Goal: Task Accomplishment & Management: Complete application form

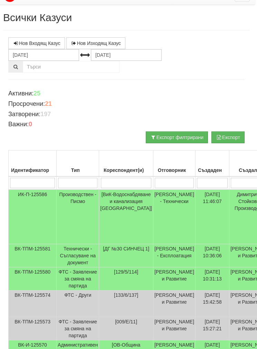
scroll to position [0, 2]
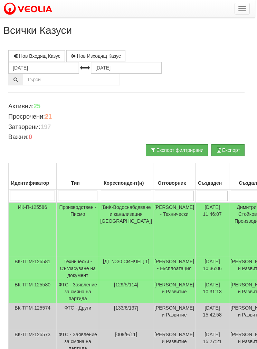
click at [241, 11] on span "button" at bounding box center [243, 10] width 8 height 1
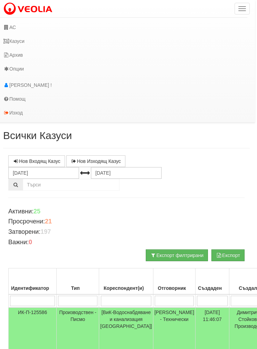
click at [14, 29] on link "АС" at bounding box center [123, 27] width 250 height 14
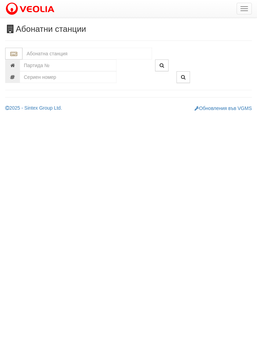
click at [47, 52] on input "text" at bounding box center [87, 54] width 130 height 12
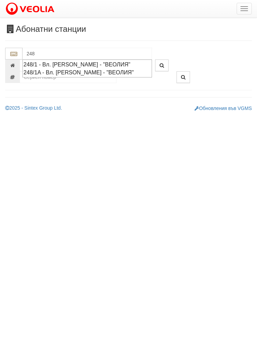
click at [39, 62] on div "248/1 - Вл. Варненчик - "ВЕОЛИЯ"" at bounding box center [88, 65] width 128 height 8
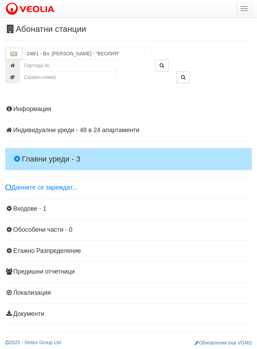
click at [33, 154] on h4 "Главни уреди - 3" at bounding box center [128, 159] width 247 height 22
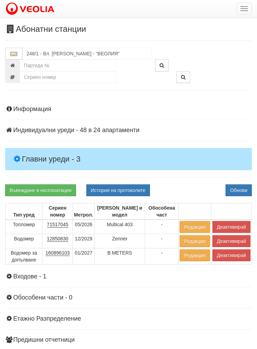
click at [233, 226] on button "Деактивирай" at bounding box center [232, 227] width 38 height 12
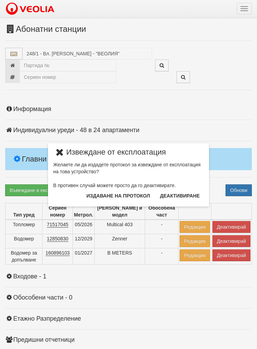
click at [103, 196] on button "Издаване на протокол" at bounding box center [118, 195] width 72 height 11
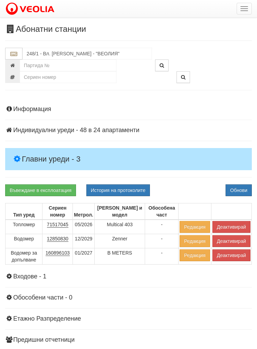
click at [243, 190] on button "Обнови" at bounding box center [239, 190] width 26 height 12
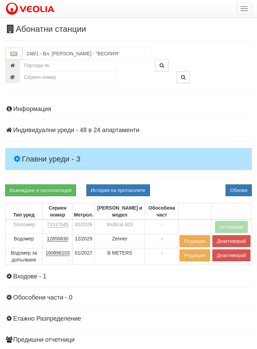
click at [233, 256] on button "Деактивирай" at bounding box center [232, 255] width 38 height 12
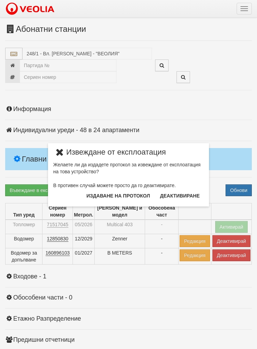
click at [105, 197] on button "Издаване на протокол" at bounding box center [118, 195] width 72 height 11
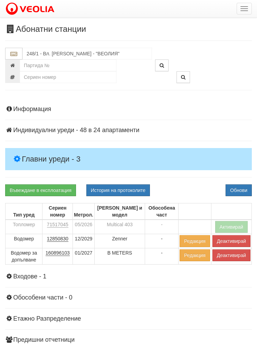
click at [236, 190] on button "Обнови" at bounding box center [239, 190] width 26 height 12
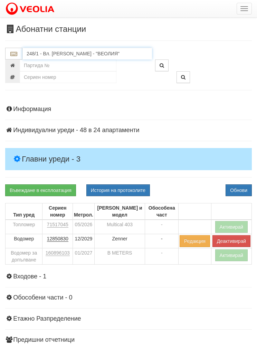
click at [55, 56] on input "248/1 - Вл. Варненчик - "ВЕОЛИЯ"" at bounding box center [87, 54] width 130 height 12
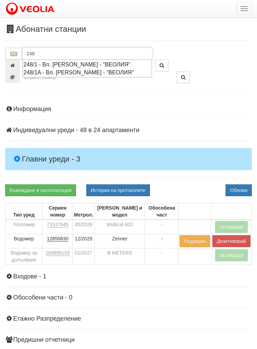
click at [39, 73] on div "248/1A - Вл. Варненчик - "ВЕОЛИЯ"" at bounding box center [88, 72] width 128 height 8
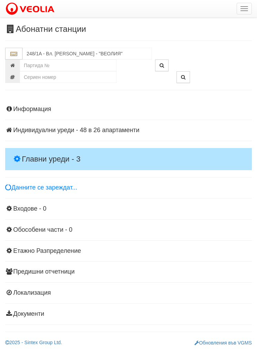
click at [35, 153] on h4 "Главни уреди - 3" at bounding box center [128, 159] width 247 height 22
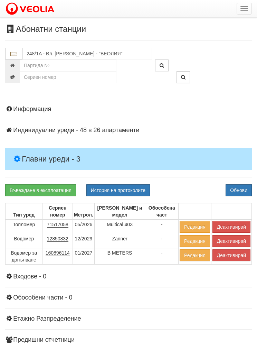
click at [232, 223] on button "Деактивирай" at bounding box center [232, 227] width 38 height 12
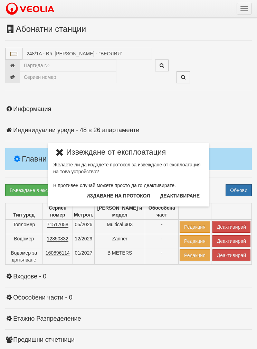
click at [103, 196] on button "Издаване на протокол" at bounding box center [118, 195] width 72 height 11
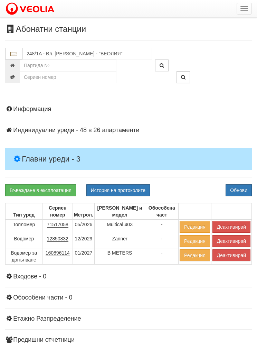
click at [235, 190] on button "Обнови" at bounding box center [239, 190] width 26 height 12
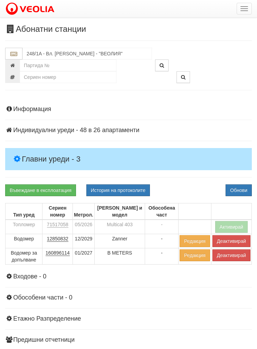
click at [229, 259] on button "Деактивирай" at bounding box center [232, 255] width 38 height 12
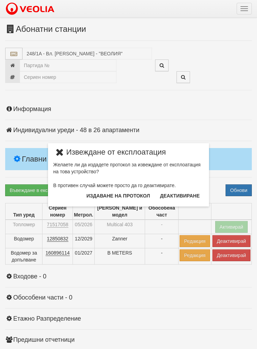
click at [102, 196] on button "Издаване на протокол" at bounding box center [118, 195] width 72 height 11
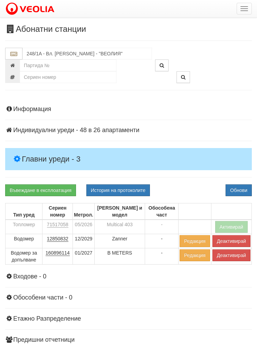
click at [233, 187] on button "Обнови" at bounding box center [239, 190] width 26 height 12
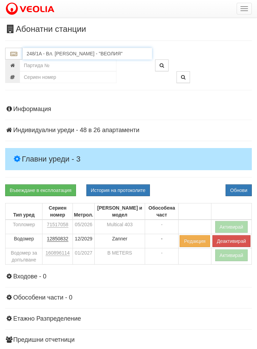
click at [44, 56] on input "248/1A - Вл. Варненчик - "ВЕОЛИЯ"" at bounding box center [87, 54] width 130 height 12
type input "3"
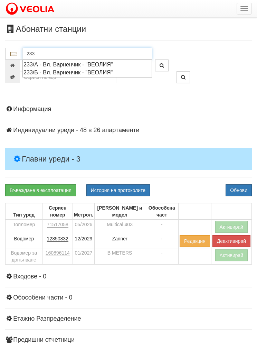
click at [49, 63] on div "233/А - Вл. Варненчик - "ВЕОЛИЯ"" at bounding box center [88, 65] width 128 height 8
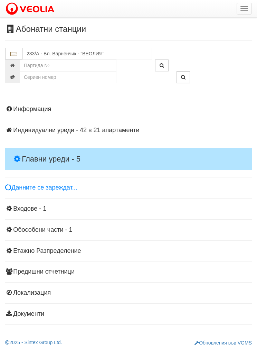
click at [31, 149] on h4 "Главни уреди - 5" at bounding box center [128, 159] width 247 height 22
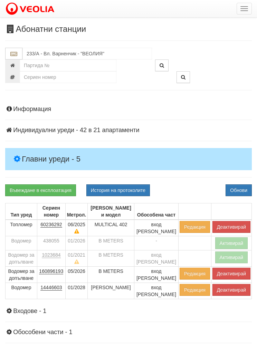
click at [231, 227] on button "Деактивирай" at bounding box center [232, 227] width 38 height 12
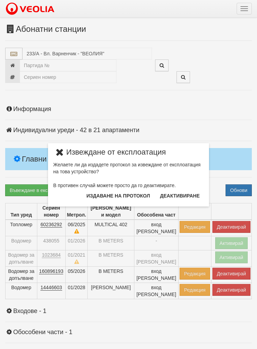
click at [103, 195] on button "Издаване на протокол" at bounding box center [118, 195] width 72 height 11
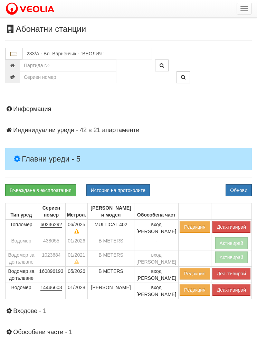
click at [231, 190] on button "Обнови" at bounding box center [239, 190] width 26 height 12
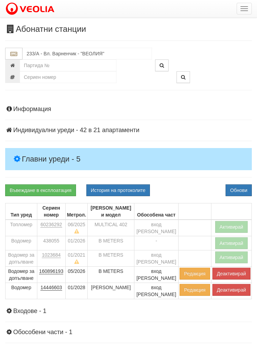
click at [227, 273] on button "Деактивирай" at bounding box center [232, 274] width 38 height 12
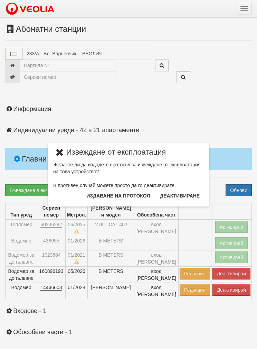
click at [110, 197] on button "Издаване на протокол" at bounding box center [118, 195] width 72 height 11
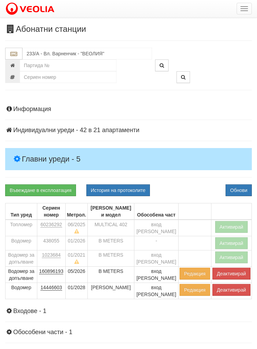
click at [234, 195] on button "Обнови" at bounding box center [239, 190] width 26 height 12
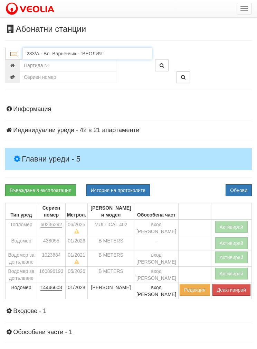
click at [51, 56] on input "233/А - Вл. Варненчик - "ВЕОЛИЯ"" at bounding box center [87, 54] width 130 height 12
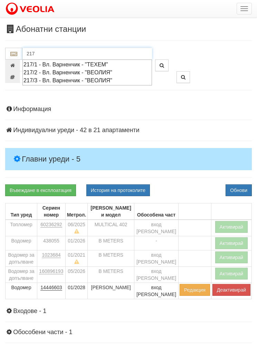
click at [54, 66] on div "217/1 - Вл. Варненчик - "ТЕХЕМ"" at bounding box center [88, 65] width 128 height 8
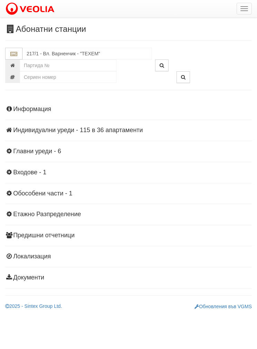
click at [25, 144] on div "Информация Параметри Брой Апартаменти: 36 Ползватели 08/2025 44 % 0 % 67" at bounding box center [128, 192] width 247 height 191
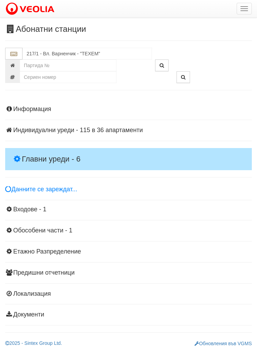
click at [36, 151] on h4 "Главни уреди - 6" at bounding box center [128, 159] width 247 height 22
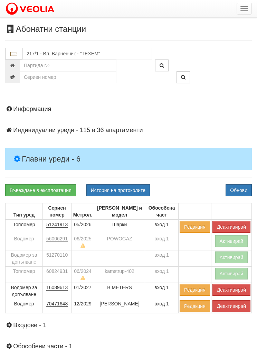
click at [232, 227] on button "Деактивирай" at bounding box center [232, 227] width 38 height 12
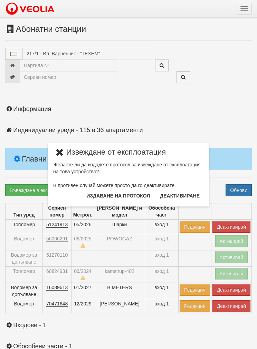
click at [103, 195] on button "Издаване на протокол" at bounding box center [118, 195] width 72 height 11
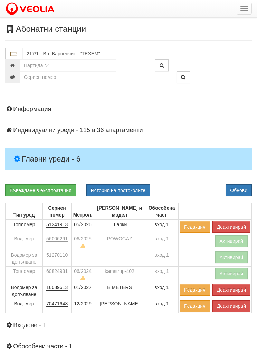
click at [232, 188] on button "Обнови" at bounding box center [239, 190] width 26 height 12
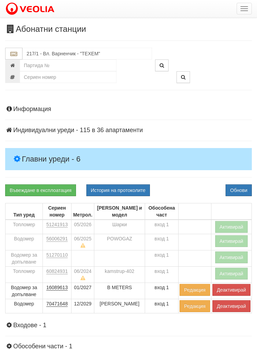
click at [232, 288] on button "Деактивирай" at bounding box center [232, 290] width 38 height 12
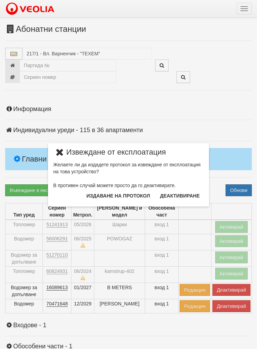
click at [105, 198] on button "Издаване на протокол" at bounding box center [118, 195] width 72 height 11
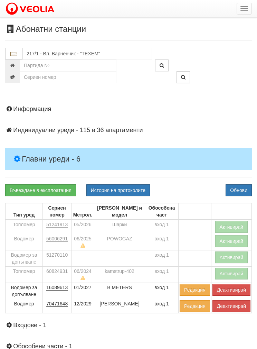
click at [240, 190] on button "Обнови" at bounding box center [239, 190] width 26 height 12
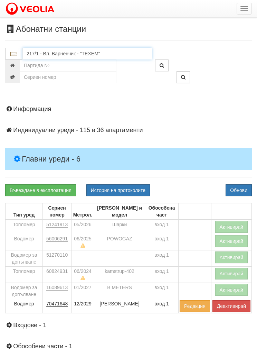
click at [42, 55] on input "217/1 - Вл. Варненчик - "ТЕХЕМ"" at bounding box center [87, 54] width 130 height 12
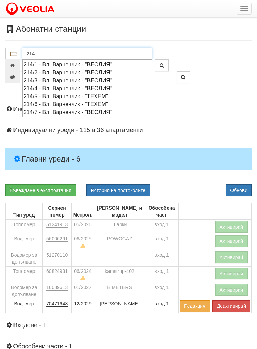
click at [34, 94] on div "214/5 - Вл. Варненчик - "ТЕХЕМ"" at bounding box center [88, 96] width 128 height 8
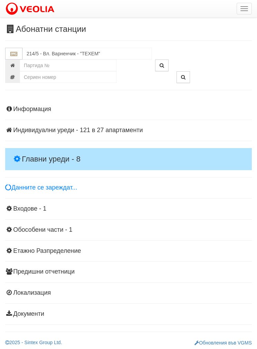
click at [31, 149] on h4 "Главни уреди - 8" at bounding box center [128, 159] width 247 height 22
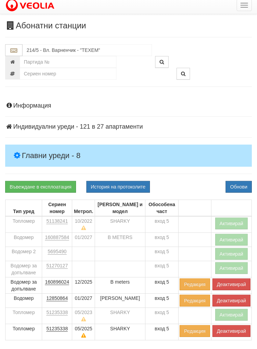
scroll to position [4, 0]
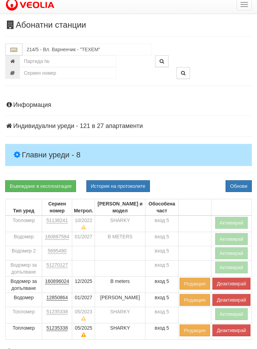
click at [232, 328] on button "Деактивирай" at bounding box center [232, 330] width 38 height 12
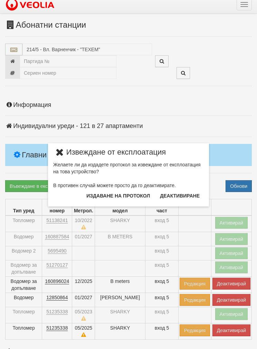
click at [105, 195] on button "Издаване на протокол" at bounding box center [118, 195] width 72 height 11
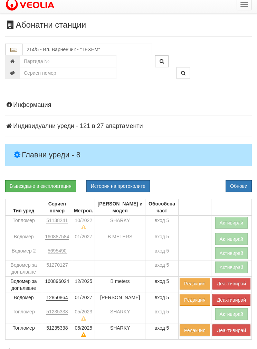
scroll to position [32, 0]
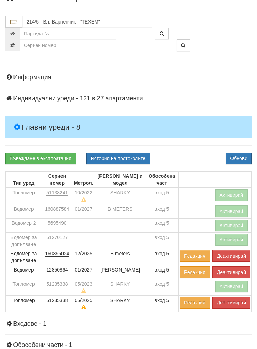
click at [240, 161] on button "Обнови" at bounding box center [239, 159] width 26 height 12
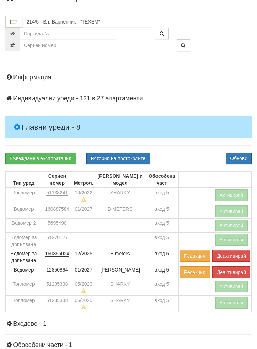
click at [229, 255] on button "Деактивирай" at bounding box center [232, 256] width 38 height 12
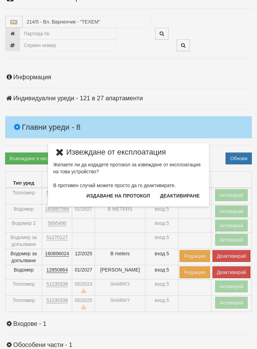
click at [101, 195] on button "Издаване на протокол" at bounding box center [118, 195] width 72 height 11
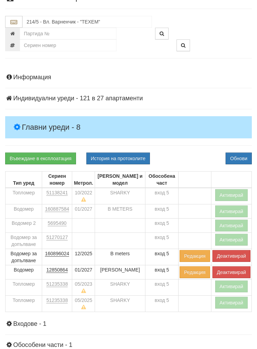
click at [235, 162] on button "Обнови" at bounding box center [239, 159] width 26 height 12
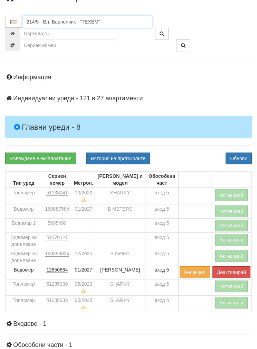
click at [48, 21] on input "214/5 - Вл. Варненчик - "ТЕХЕМ"" at bounding box center [87, 22] width 130 height 12
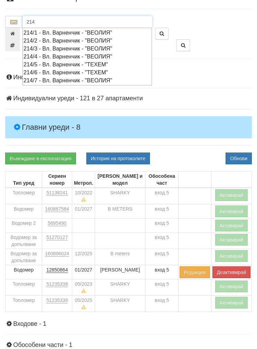
click at [47, 68] on div "214/6 - Вл. Варненчик - "ТЕХЕМ"" at bounding box center [88, 72] width 128 height 8
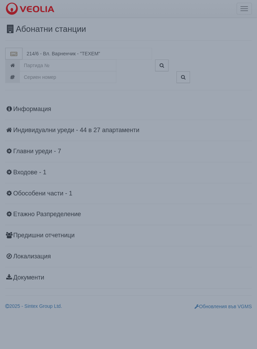
scroll to position [0, 0]
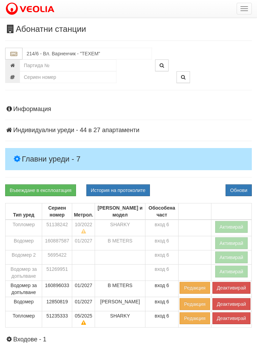
click at [33, 153] on h4 "Главни уреди - 7" at bounding box center [128, 159] width 247 height 22
click at [230, 319] on button "Деактивирай" at bounding box center [232, 318] width 38 height 12
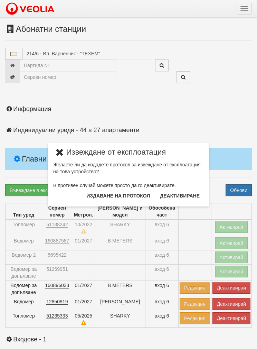
click at [105, 195] on button "Издаване на протокол" at bounding box center [118, 195] width 72 height 11
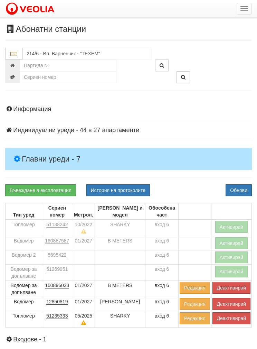
click at [235, 191] on button "Обнови" at bounding box center [239, 190] width 26 height 12
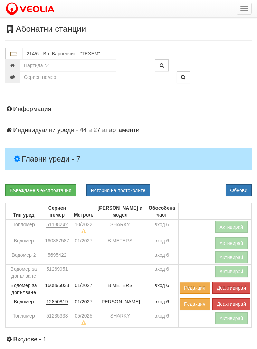
click at [231, 289] on button "Деактивирай" at bounding box center [232, 288] width 38 height 12
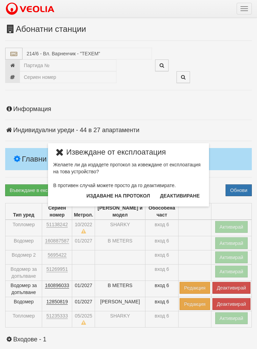
click at [103, 195] on button "Издаване на протокол" at bounding box center [118, 195] width 72 height 11
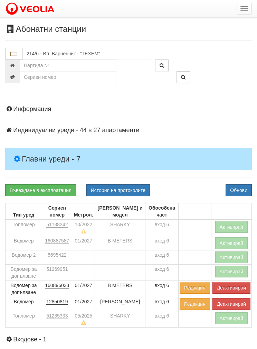
click at [235, 186] on button "Обнови" at bounding box center [239, 190] width 26 height 12
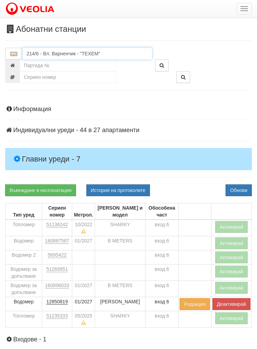
click at [48, 50] on input "214/6 - Вл. Варненчик - "ТЕХЕМ"" at bounding box center [87, 54] width 130 height 12
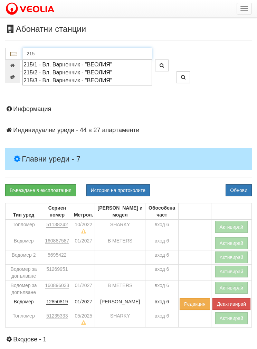
click at [40, 71] on div "215/2 - Вл. Варненчик - "ВЕОЛИЯ"" at bounding box center [88, 72] width 128 height 8
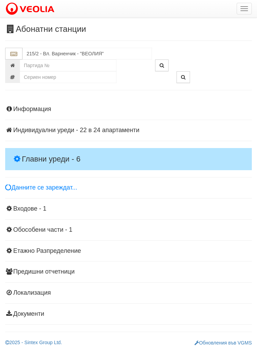
click at [37, 151] on h4 "Главни уреди - 6" at bounding box center [128, 159] width 247 height 22
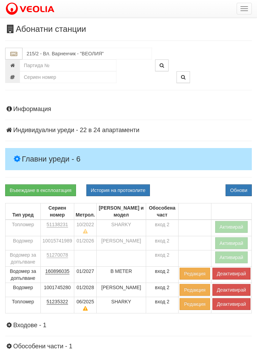
click at [228, 304] on button "Деактивирай" at bounding box center [232, 304] width 38 height 12
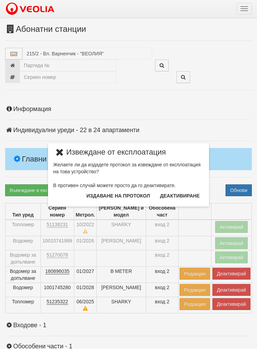
click at [103, 196] on button "Издаване на протокол" at bounding box center [118, 195] width 72 height 11
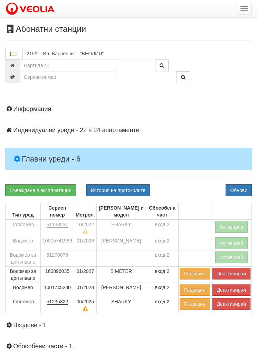
click at [234, 187] on button "Обнови" at bounding box center [239, 190] width 26 height 12
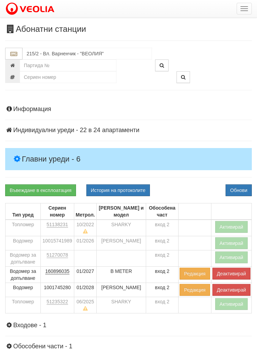
click at [234, 273] on button "Деактивирай" at bounding box center [232, 274] width 38 height 12
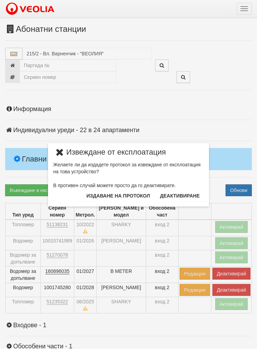
click at [105, 198] on button "Издаване на протокол" at bounding box center [118, 195] width 72 height 11
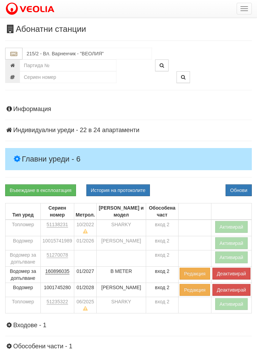
click at [234, 187] on button "Обнови" at bounding box center [239, 190] width 26 height 12
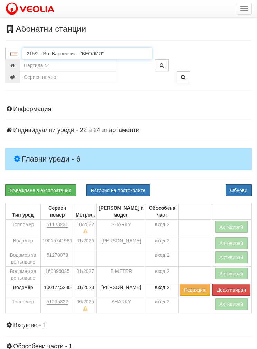
click at [45, 52] on input "215/2 - Вл. Варненчик - "ВЕОЛИЯ"" at bounding box center [87, 54] width 130 height 12
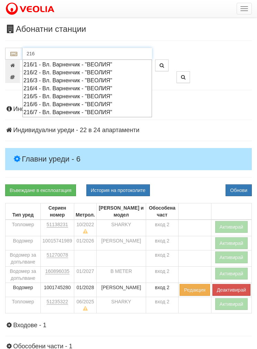
click at [35, 111] on div "216/7 - Вл. Варненчик - "ВЕОЛИЯ"" at bounding box center [88, 112] width 128 height 8
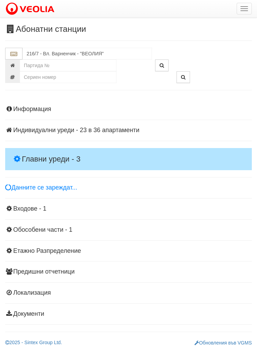
click at [29, 148] on h4 "Главни уреди - 3" at bounding box center [128, 159] width 247 height 22
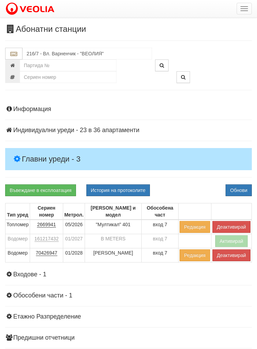
click at [230, 224] on button "Деактивирай" at bounding box center [232, 227] width 38 height 12
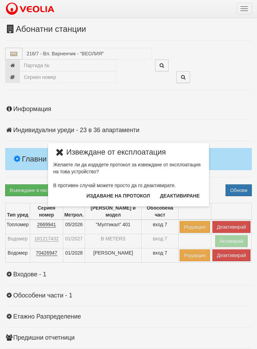
click at [105, 196] on button "Издаване на протокол" at bounding box center [118, 195] width 72 height 11
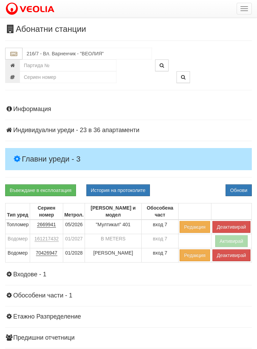
click at [235, 192] on button "Обнови" at bounding box center [239, 190] width 26 height 12
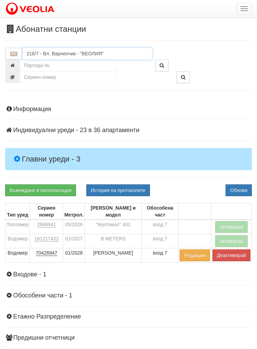
click at [48, 55] on input "216/7 - Вл. Варненчик - "ВЕОЛИЯ"" at bounding box center [87, 54] width 130 height 12
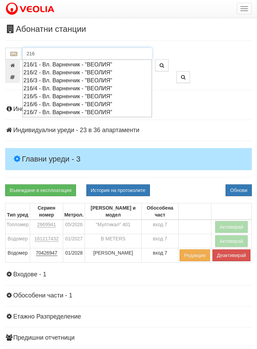
click at [48, 66] on div "216/1 - Вл. Варненчик - "ВЕОЛИЯ"" at bounding box center [88, 65] width 128 height 8
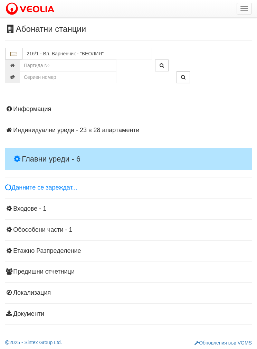
click at [38, 150] on h4 "Главни уреди - 6" at bounding box center [128, 159] width 247 height 22
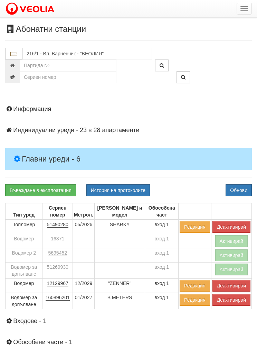
click at [223, 226] on button "Деактивирай" at bounding box center [232, 227] width 38 height 12
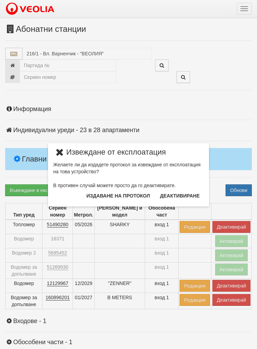
click at [102, 196] on button "Издаване на протокол" at bounding box center [118, 195] width 72 height 11
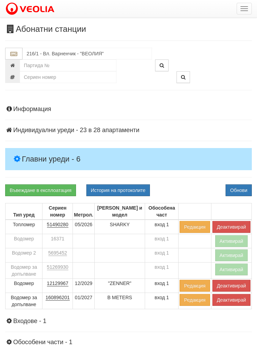
click at [237, 191] on button "Обнови" at bounding box center [239, 190] width 26 height 12
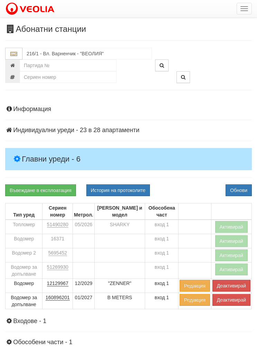
click at [229, 302] on button "Деактивирай" at bounding box center [232, 300] width 38 height 12
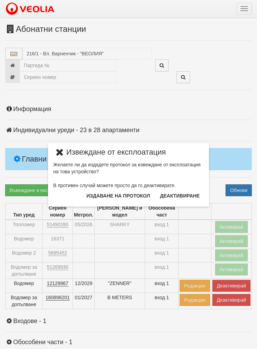
click at [103, 197] on button "Издаване на протокол" at bounding box center [118, 195] width 72 height 11
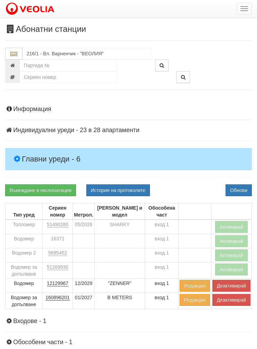
click at [237, 189] on button "Обнови" at bounding box center [239, 190] width 26 height 12
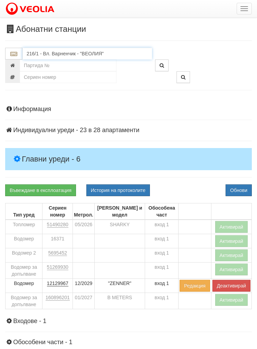
click at [44, 52] on input "216/1 - Вл. Варненчик - "ВЕОЛИЯ"" at bounding box center [87, 54] width 130 height 12
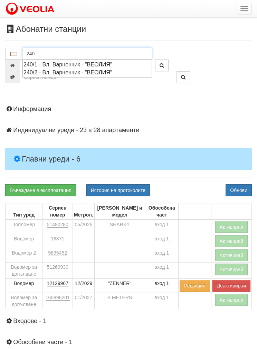
click at [42, 75] on div "240/2 - Вл. Варненчик - "ВЕОЛИЯ"" at bounding box center [88, 72] width 128 height 8
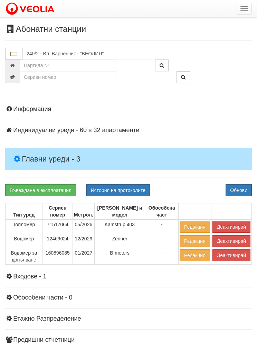
click at [39, 152] on h4 "Главни уреди - 3" at bounding box center [128, 159] width 247 height 22
click at [230, 227] on button "Деактивирай" at bounding box center [232, 227] width 38 height 12
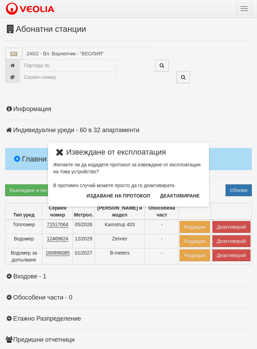
click at [106, 195] on button "Издаване на протокол" at bounding box center [118, 195] width 72 height 11
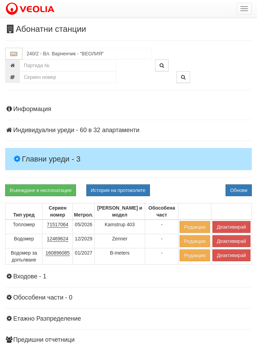
click at [237, 189] on button "Обнови" at bounding box center [239, 190] width 26 height 12
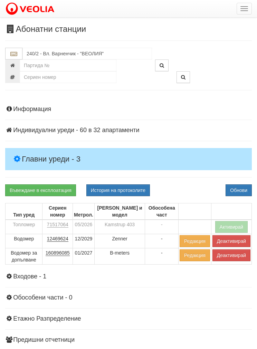
click at [232, 259] on button "Деактивирай" at bounding box center [232, 255] width 38 height 12
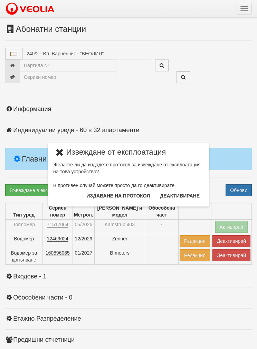
click at [102, 194] on button "Издаване на протокол" at bounding box center [118, 195] width 72 height 11
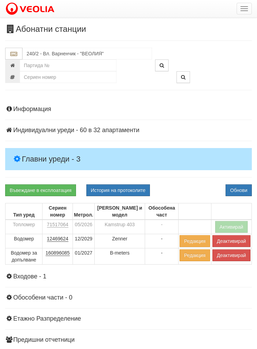
click at [238, 191] on button "Обнови" at bounding box center [239, 190] width 26 height 12
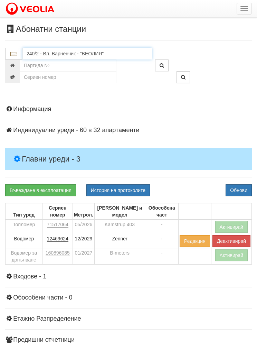
click at [38, 53] on input "240/2 - Вл. Варненчик - "ВЕОЛИЯ"" at bounding box center [87, 54] width 130 height 12
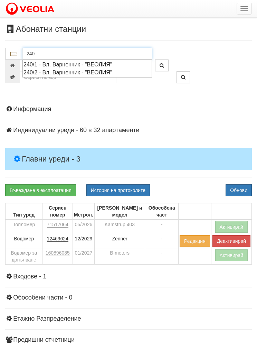
click at [66, 65] on div "240/1 - Вл. Варненчик - "ВЕОЛИЯ"" at bounding box center [88, 65] width 128 height 8
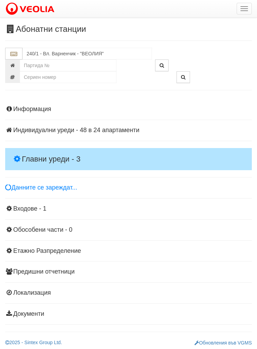
click at [34, 154] on h4 "Главни уреди - 3" at bounding box center [128, 159] width 247 height 22
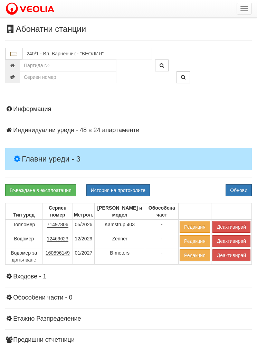
click at [230, 225] on button "Деактивирай" at bounding box center [232, 227] width 38 height 12
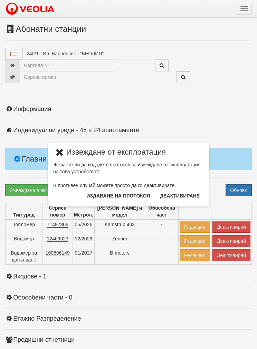
click at [102, 198] on button "Издаване на протокол" at bounding box center [118, 195] width 72 height 11
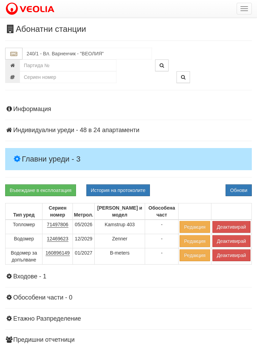
click at [233, 190] on button "Обнови" at bounding box center [239, 190] width 26 height 12
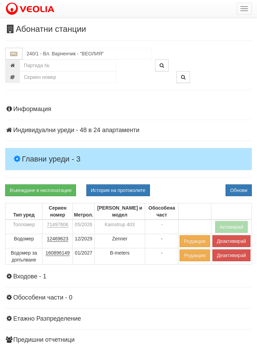
click at [229, 257] on button "Деактивирай" at bounding box center [232, 255] width 38 height 12
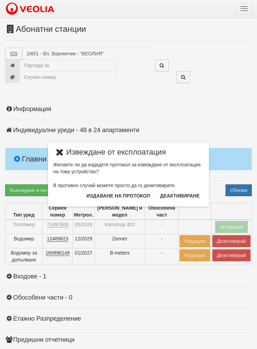
click at [106, 195] on button "Издаване на протокол" at bounding box center [118, 195] width 72 height 11
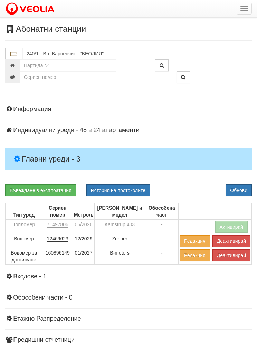
click at [233, 192] on button "Обнови" at bounding box center [239, 190] width 26 height 12
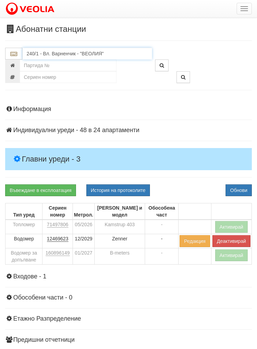
click at [43, 56] on input "240/1 - Вл. Варненчик - "ВЕОЛИЯ"" at bounding box center [87, 54] width 130 height 12
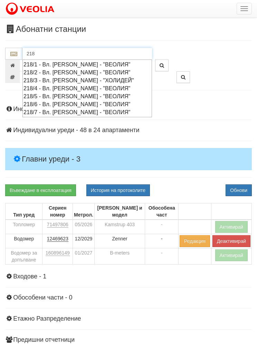
click at [43, 110] on div "218/7 - Вл. Варненчик - "ВЕОЛИЯ"" at bounding box center [88, 112] width 128 height 8
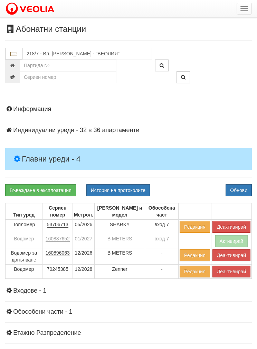
click at [236, 231] on button "Деактивирай" at bounding box center [232, 227] width 38 height 12
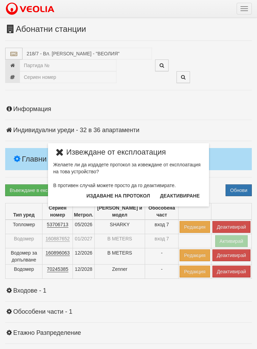
click at [107, 197] on button "Издаване на протокол" at bounding box center [118, 195] width 72 height 11
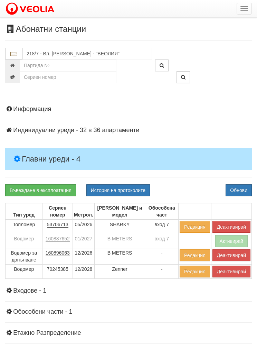
click at [234, 193] on button "Обнови" at bounding box center [239, 190] width 26 height 12
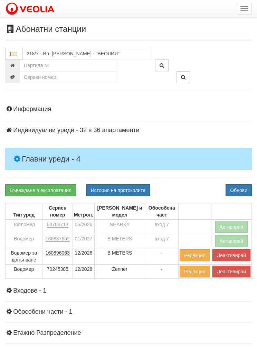
click at [225, 260] on button "Деактивирай" at bounding box center [232, 255] width 38 height 12
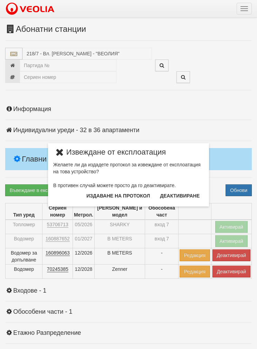
click at [101, 195] on button "Издаване на протокол" at bounding box center [118, 195] width 72 height 11
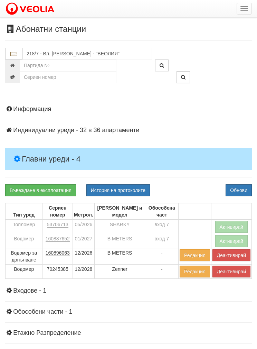
click at [229, 191] on button "Обнови" at bounding box center [239, 190] width 26 height 12
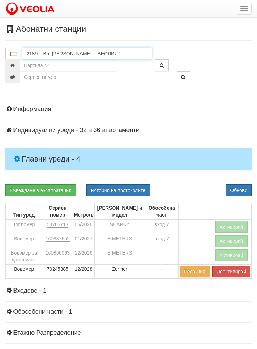
click at [43, 50] on input "218/7 - Вл. Варненчик - "ВЕОЛИЯ"" at bounding box center [87, 54] width 130 height 12
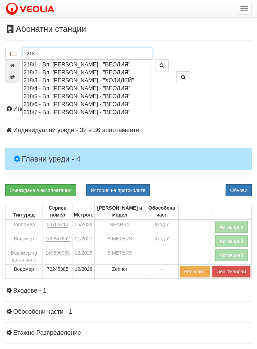
click at [46, 106] on div "218/6 - Вл. Варненчик - "ВЕОЛИЯ"" at bounding box center [88, 104] width 128 height 8
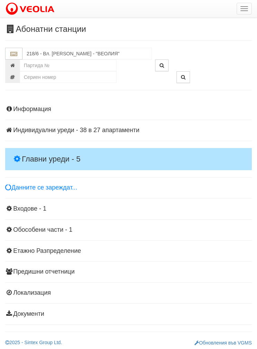
click at [33, 148] on h4 "Главни уреди - 5" at bounding box center [128, 159] width 247 height 22
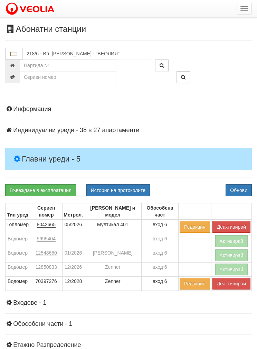
click at [234, 221] on button "Деактивирай" at bounding box center [232, 227] width 38 height 12
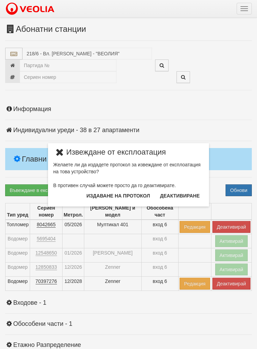
click at [100, 195] on button "Издаване на протокол" at bounding box center [118, 195] width 72 height 11
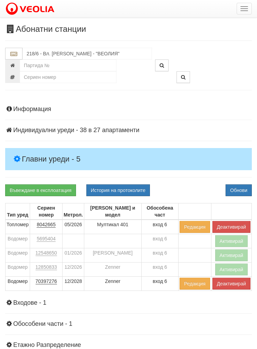
click at [235, 189] on button "Обнови" at bounding box center [239, 190] width 26 height 12
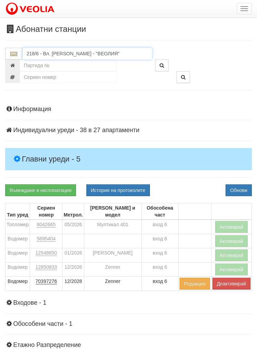
click at [40, 51] on input "218/6 - Вл. Варненчик - "ВЕОЛИЯ"" at bounding box center [87, 54] width 130 height 12
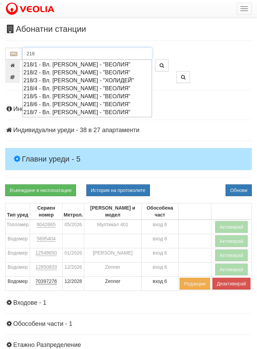
click at [51, 89] on div "218/4 - Вл. Варненчик - "ВЕОЛИЯ"" at bounding box center [88, 88] width 128 height 8
type input "218/4 - Вл. Варненчик - "ВЕОЛИЯ""
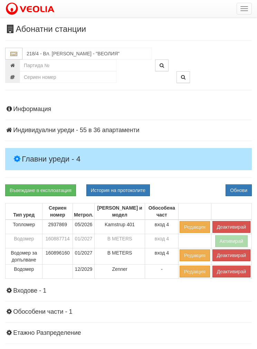
click at [39, 151] on h4 "Главни уреди - 4" at bounding box center [128, 159] width 247 height 22
click at [232, 226] on button "Деактивирай" at bounding box center [232, 227] width 38 height 12
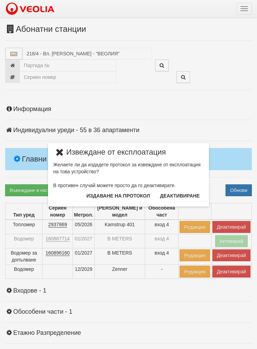
click at [104, 198] on button "Издаване на протокол" at bounding box center [118, 195] width 72 height 11
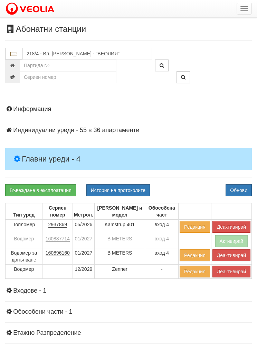
click at [234, 191] on button "Обнови" at bounding box center [239, 190] width 26 height 12
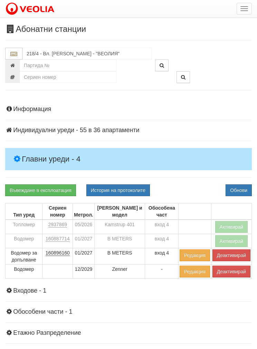
click at [229, 255] on button "Деактивирай" at bounding box center [232, 255] width 38 height 12
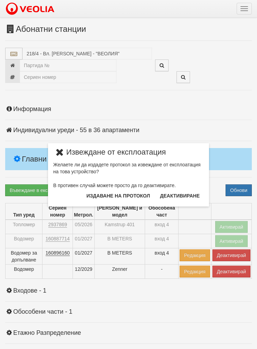
click at [104, 197] on button "Издаване на протокол" at bounding box center [118, 195] width 72 height 11
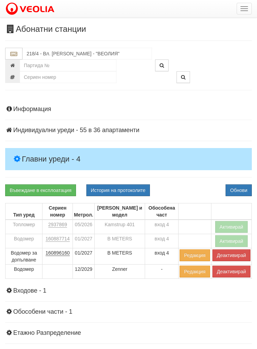
click at [236, 194] on button "Обнови" at bounding box center [239, 190] width 26 height 12
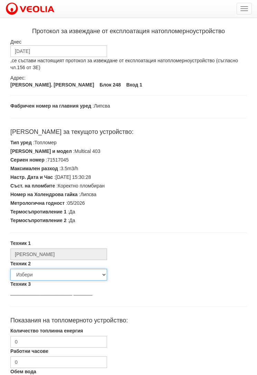
click at [29, 270] on select "Избери Недко Тодоров Дончо Дончев Георги Колчаков Илиян Любчев Христо Пенев Све…" at bounding box center [58, 275] width 97 height 12
select select "5d4615a0-9cef-4004-86a5-26aa391ad5dd"
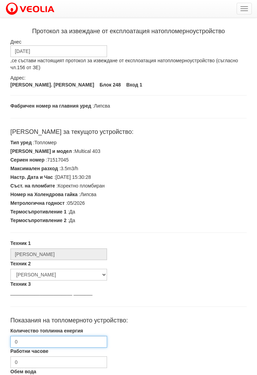
click at [30, 340] on input "0" at bounding box center [58, 342] width 97 height 12
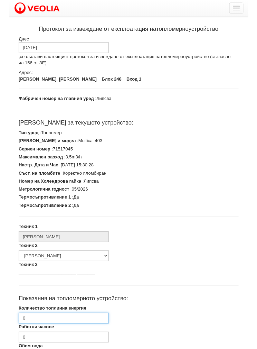
scroll to position [98, 0]
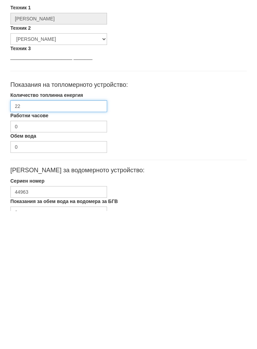
type input "2"
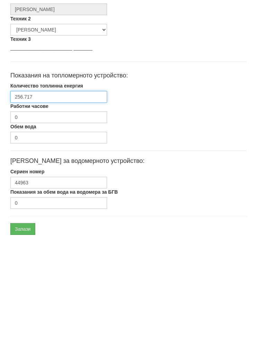
scroll to position [156, 0]
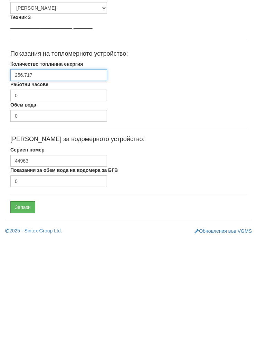
type input "256.717"
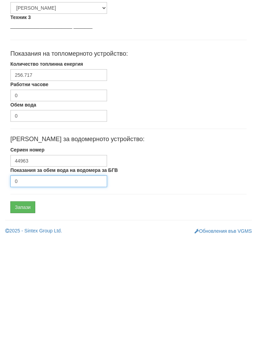
click at [33, 286] on input "0" at bounding box center [58, 292] width 97 height 12
type input "515"
click at [24, 312] on input "Запази" at bounding box center [22, 318] width 25 height 12
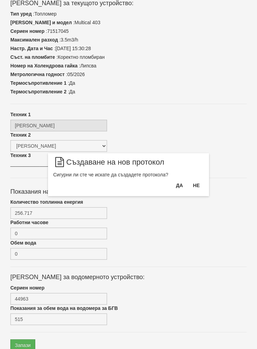
click at [177, 183] on button "Да" at bounding box center [179, 185] width 15 height 11
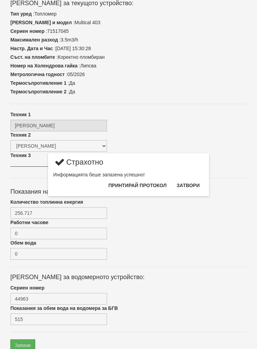
click at [190, 184] on button "Затвори" at bounding box center [188, 185] width 31 height 11
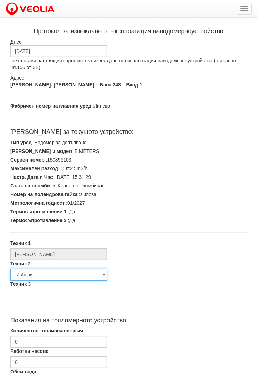
click at [27, 275] on select "Избери [PERSON_NAME] [PERSON_NAME] [PERSON_NAME] [PERSON_NAME] [PERSON_NAME] [P…" at bounding box center [58, 275] width 97 height 12
select select "5d4615a0-9cef-4004-86a5-26aa391ad5dd"
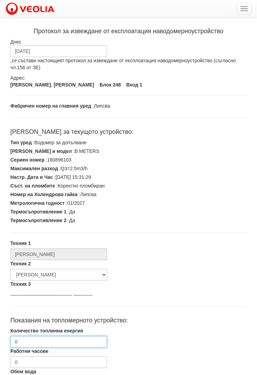
click at [33, 340] on input "0" at bounding box center [58, 342] width 97 height 12
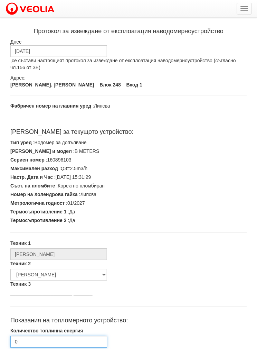
scroll to position [98, 0]
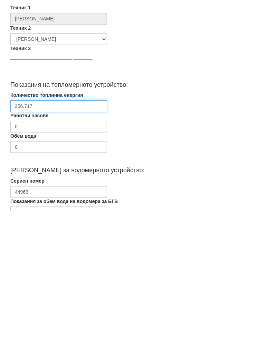
type input "256.717"
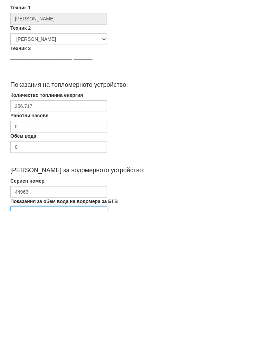
click at [21, 344] on input "0" at bounding box center [58, 350] width 97 height 12
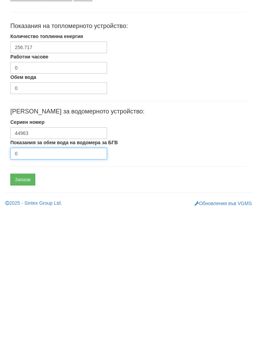
click at [35, 286] on input "0" at bounding box center [58, 292] width 97 height 12
type input "515"
click at [24, 312] on input "Запази" at bounding box center [22, 318] width 25 height 12
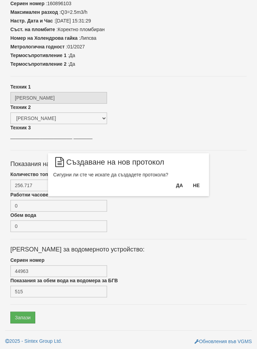
click at [174, 187] on button "Да" at bounding box center [179, 185] width 15 height 11
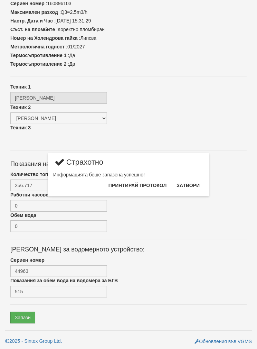
click at [190, 185] on button "Затвори" at bounding box center [188, 185] width 31 height 11
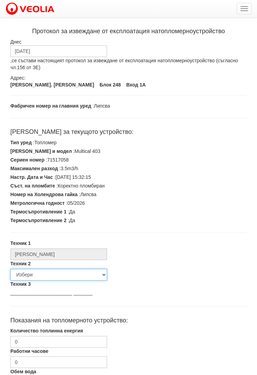
click at [25, 275] on select "Избери [PERSON_NAME] [PERSON_NAME] [PERSON_NAME] [PERSON_NAME] [PERSON_NAME] [P…" at bounding box center [58, 275] width 97 height 12
select select "5d4615a0-9cef-4004-86a5-26aa391ad5dd"
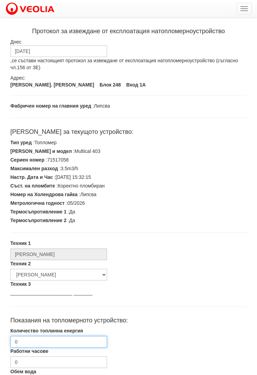
click at [30, 343] on input "0" at bounding box center [58, 342] width 97 height 12
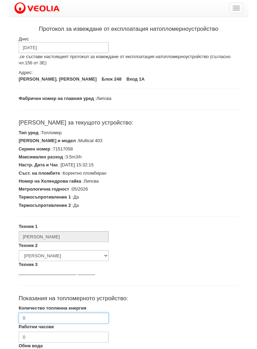
scroll to position [98, 0]
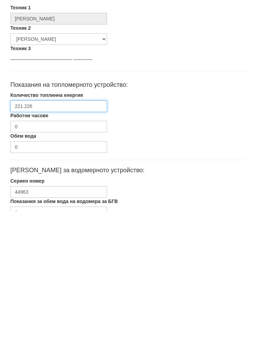
type input "221.226"
click at [28, 336] on label "Показания за обем вода на водомера за БГВ" at bounding box center [64, 339] width 108 height 7
click at [28, 344] on input "0" at bounding box center [58, 350] width 97 height 12
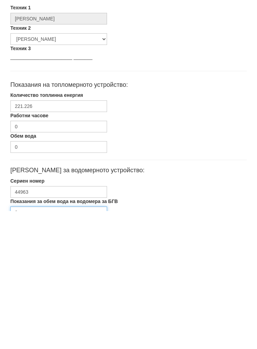
scroll to position [156, 0]
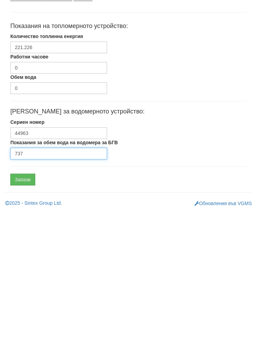
type input "737"
click at [27, 312] on input "Запази" at bounding box center [22, 318] width 25 height 12
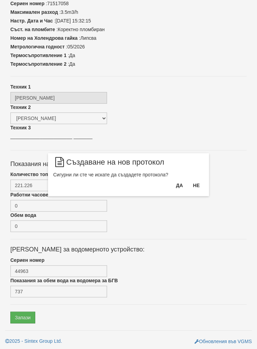
click at [176, 182] on button "Да" at bounding box center [179, 185] width 15 height 11
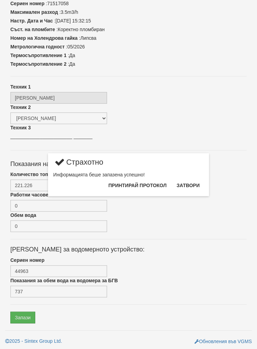
click at [184, 185] on button "Затвори" at bounding box center [188, 185] width 31 height 11
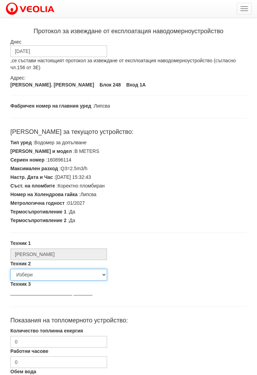
click at [33, 273] on select "Избери [PERSON_NAME] [PERSON_NAME] [PERSON_NAME] [PERSON_NAME] [PERSON_NAME] [P…" at bounding box center [58, 275] width 97 height 12
select select "5d4615a0-9cef-4004-86a5-26aa391ad5dd"
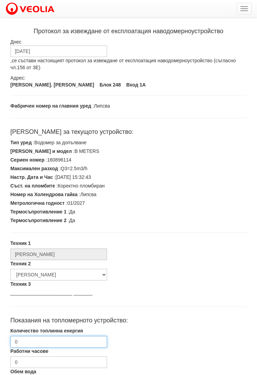
click at [28, 342] on input "0" at bounding box center [58, 342] width 97 height 12
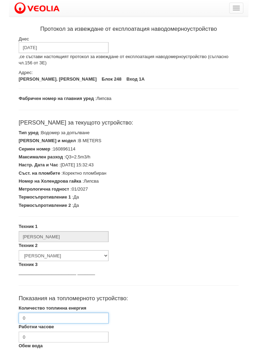
scroll to position [98, 0]
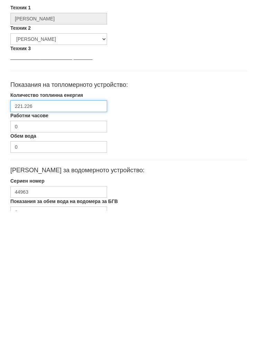
type input "221.226"
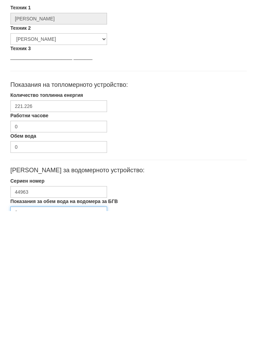
click at [34, 344] on input "0" at bounding box center [58, 350] width 97 height 12
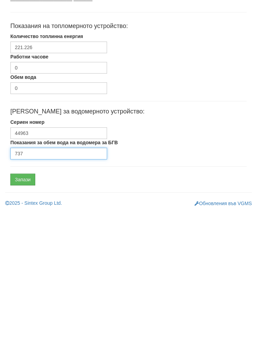
type input "737"
click at [22, 312] on input "Запази" at bounding box center [22, 318] width 25 height 12
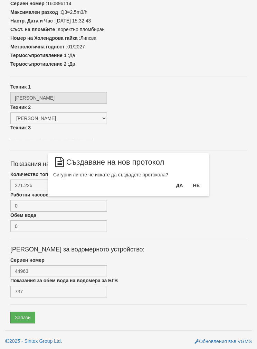
click at [173, 187] on button "Да" at bounding box center [179, 185] width 15 height 11
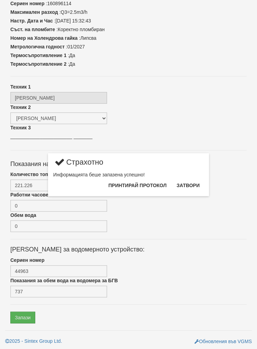
click at [185, 185] on button "Затвори" at bounding box center [188, 185] width 31 height 11
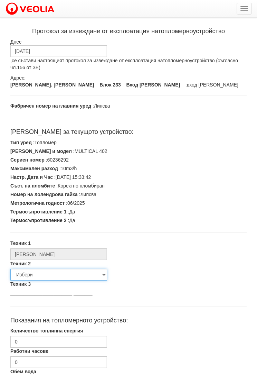
click at [43, 273] on select "Избери [PERSON_NAME] [PERSON_NAME] [PERSON_NAME] [PERSON_NAME] [PERSON_NAME] [P…" at bounding box center [58, 275] width 97 height 12
select select "5d4615a0-9cef-4004-86a5-26aa391ad5dd"
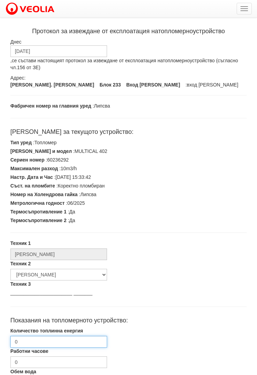
click at [34, 341] on input "0" at bounding box center [58, 342] width 97 height 12
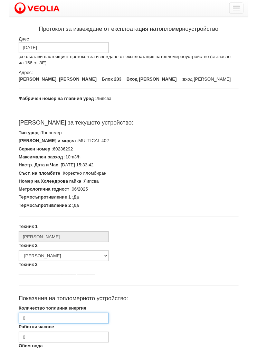
scroll to position [98, 0]
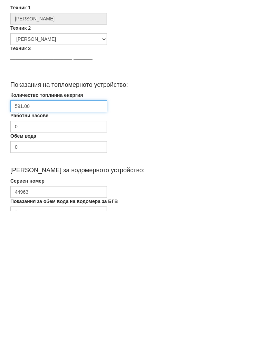
type input "591.00"
click at [29, 336] on label "Показания за обем вода на водомера за БГВ" at bounding box center [64, 339] width 108 height 7
click at [29, 344] on input "0" at bounding box center [58, 350] width 97 height 12
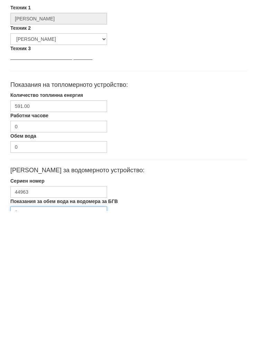
scroll to position [156, 0]
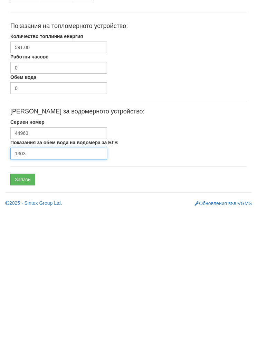
type input "1303"
click at [18, 312] on input "Запази" at bounding box center [22, 318] width 25 height 12
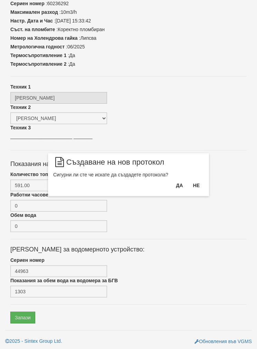
click at [176, 188] on button "Да" at bounding box center [179, 185] width 15 height 11
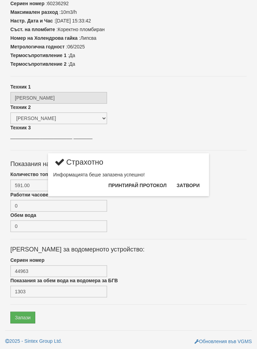
click at [190, 186] on button "Затвори" at bounding box center [188, 185] width 31 height 11
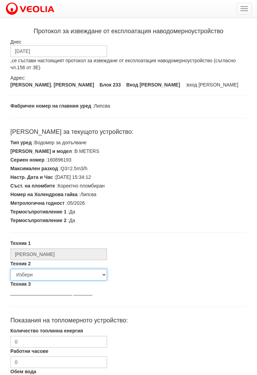
click at [38, 270] on select "Избери [PERSON_NAME] [PERSON_NAME] [PERSON_NAME] [PERSON_NAME] [PERSON_NAME] [P…" at bounding box center [58, 275] width 97 height 12
select select "5d4615a0-9cef-4004-86a5-26aa391ad5dd"
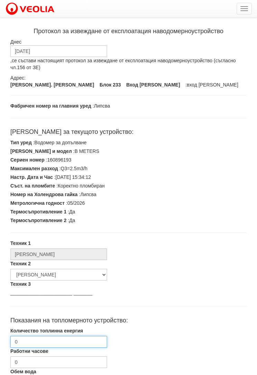
click at [35, 344] on input "0" at bounding box center [58, 342] width 97 height 12
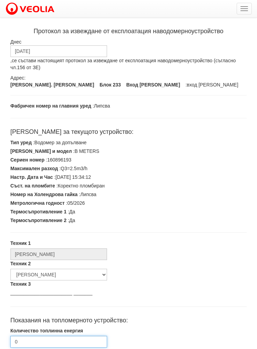
scroll to position [98, 0]
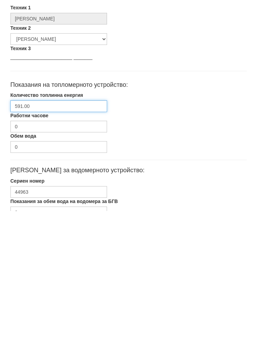
type input "591.00"
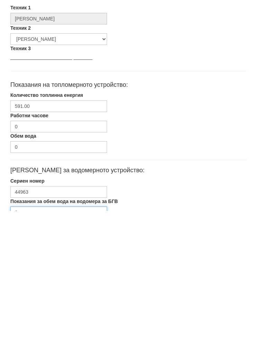
click at [42, 344] on input "0" at bounding box center [58, 350] width 97 height 12
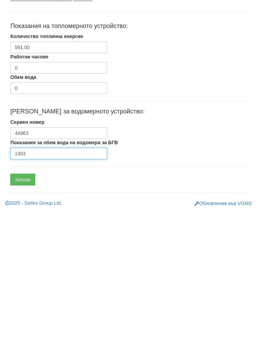
type input "1303"
click at [24, 312] on input "Запази" at bounding box center [22, 318] width 25 height 12
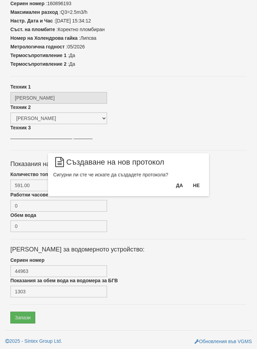
click at [174, 188] on button "Да" at bounding box center [179, 185] width 15 height 11
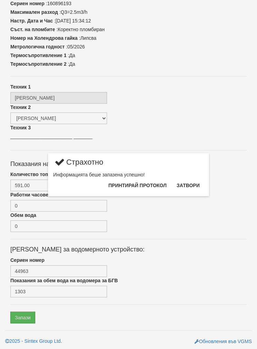
click at [190, 188] on button "Затвори" at bounding box center [188, 185] width 31 height 11
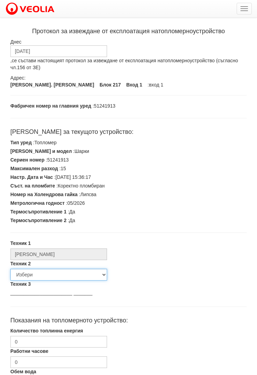
click at [36, 273] on select "Избери [PERSON_NAME] [PERSON_NAME] [PERSON_NAME] [PERSON_NAME] [PERSON_NAME] [P…" at bounding box center [58, 275] width 97 height 12
select select "5d4615a0-9cef-4004-86a5-26aa391ad5dd"
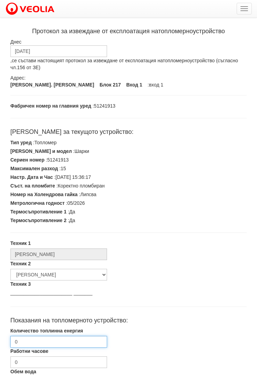
click at [31, 343] on input "0" at bounding box center [58, 342] width 97 height 12
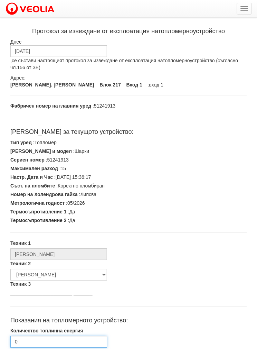
scroll to position [98, 0]
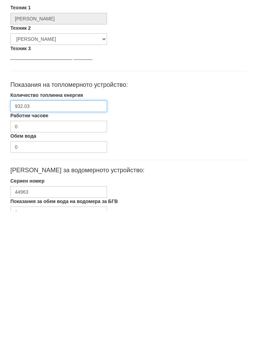
type input "932.03"
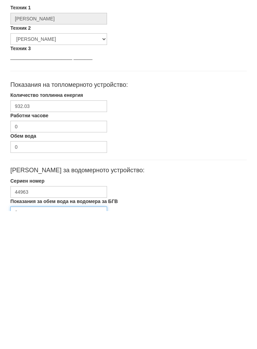
click at [37, 344] on input "0" at bounding box center [58, 350] width 97 height 12
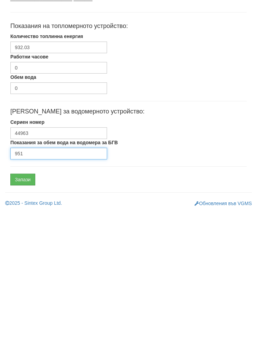
type input "951"
click at [26, 312] on input "Запази" at bounding box center [22, 318] width 25 height 12
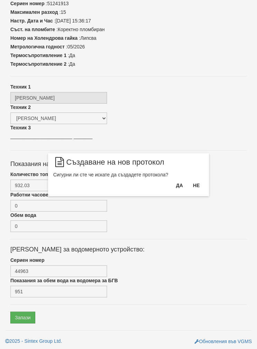
click at [176, 185] on button "Да" at bounding box center [179, 185] width 15 height 11
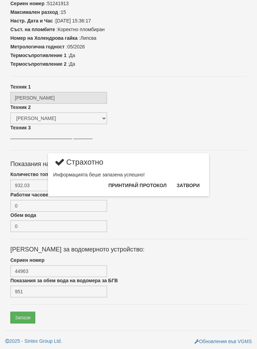
click at [190, 190] on button "Затвори" at bounding box center [188, 185] width 31 height 11
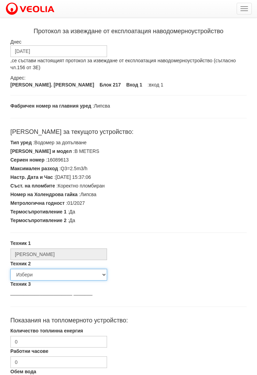
click at [35, 278] on select "Избери [PERSON_NAME] [PERSON_NAME] [PERSON_NAME] [PERSON_NAME] [PERSON_NAME] [P…" at bounding box center [58, 275] width 97 height 12
select select "5d4615a0-9cef-4004-86a5-26aa391ad5dd"
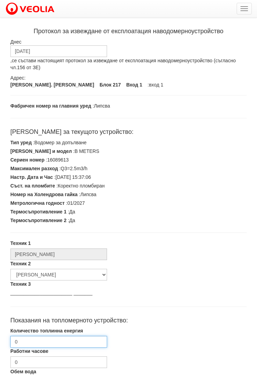
click at [33, 343] on input "0" at bounding box center [58, 342] width 97 height 12
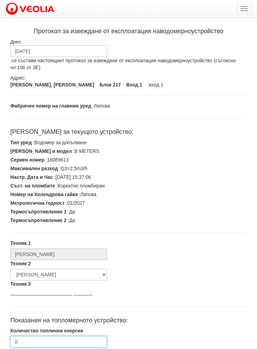
scroll to position [98, 0]
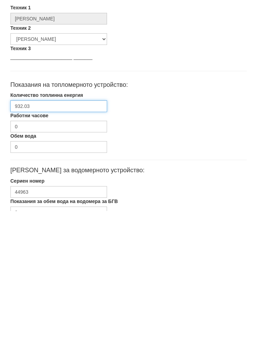
type input "932.03"
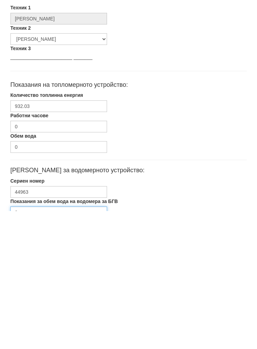
click at [35, 344] on input "0" at bounding box center [58, 350] width 97 height 12
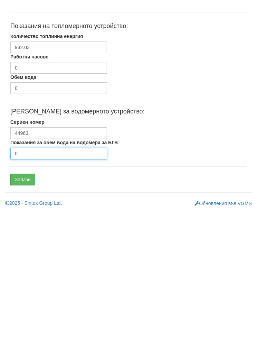
click at [40, 286] on input "0" at bounding box center [58, 292] width 97 height 12
type input "951"
click at [19, 312] on input "Запази" at bounding box center [22, 318] width 25 height 12
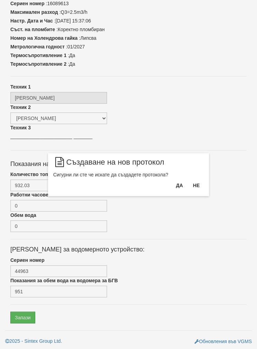
click at [179, 187] on button "Да" at bounding box center [179, 185] width 15 height 11
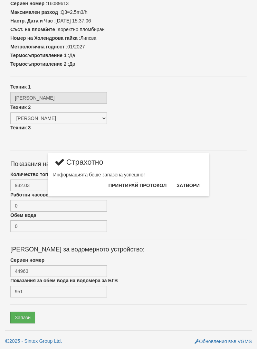
click at [192, 187] on button "Затвори" at bounding box center [188, 185] width 31 height 11
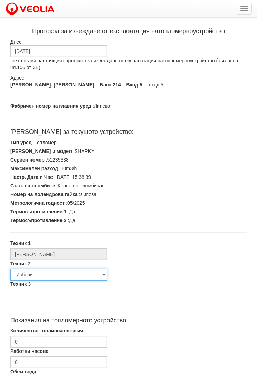
click at [34, 272] on select "Избери [PERSON_NAME] [PERSON_NAME] [PERSON_NAME] [PERSON_NAME] [PERSON_NAME] [P…" at bounding box center [58, 275] width 97 height 12
select select "5d4615a0-9cef-4004-86a5-26aa391ad5dd"
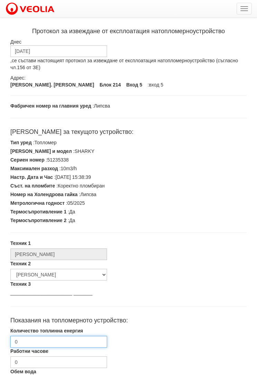
click at [38, 342] on input "0" at bounding box center [58, 342] width 97 height 12
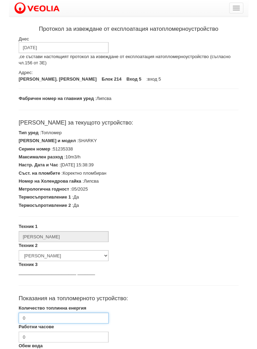
scroll to position [98, 0]
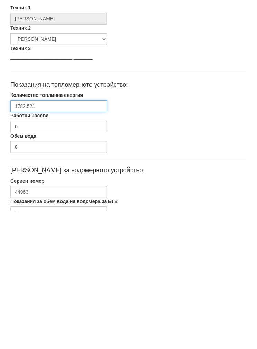
type input "1782.521"
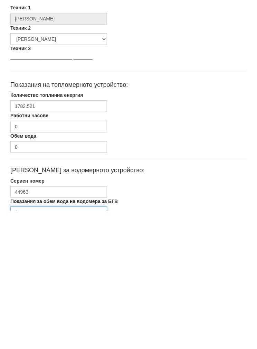
click at [30, 344] on input "0" at bounding box center [58, 350] width 97 height 12
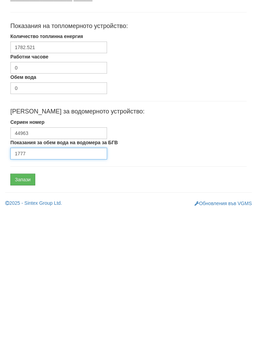
type input "1777"
click at [20, 312] on input "Запази" at bounding box center [22, 318] width 25 height 12
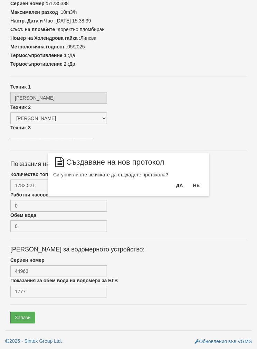
click at [180, 189] on button "Да" at bounding box center [179, 185] width 15 height 11
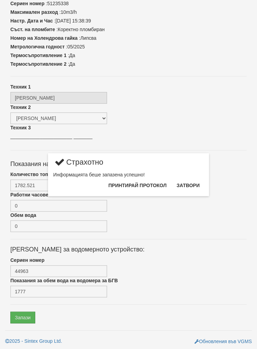
click at [185, 184] on button "Затвори" at bounding box center [188, 185] width 31 height 11
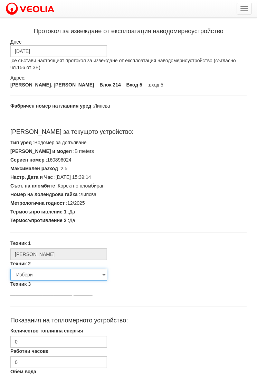
click at [38, 274] on select "Избери [PERSON_NAME] [PERSON_NAME] [PERSON_NAME] [PERSON_NAME] [PERSON_NAME] [P…" at bounding box center [58, 275] width 97 height 12
select select "5d4615a0-9cef-4004-86a5-26aa391ad5dd"
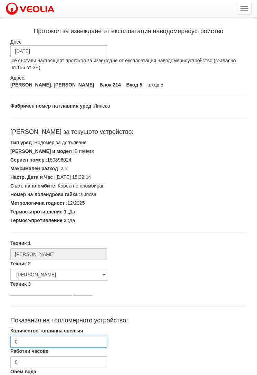
click at [39, 343] on input "0" at bounding box center [58, 342] width 97 height 12
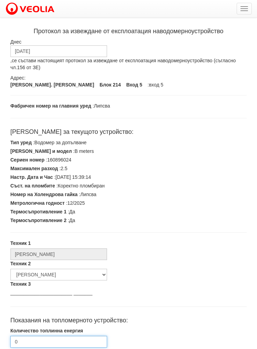
scroll to position [98, 0]
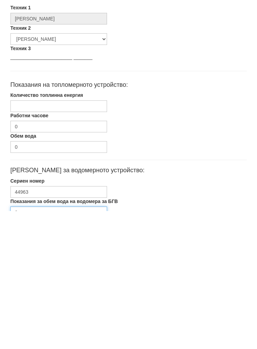
click at [44, 344] on input "0" at bounding box center [58, 350] width 97 height 12
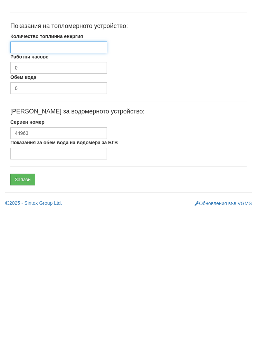
click at [33, 180] on input "Количество топлинна енергия" at bounding box center [58, 186] width 97 height 12
type input "1782"
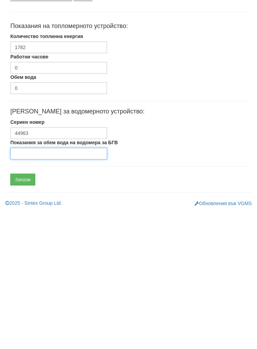
click at [30, 286] on input "Показания за обем вода на водомера за БГВ" at bounding box center [58, 292] width 97 height 12
type input "1777"
click at [21, 312] on input "Запази" at bounding box center [22, 318] width 25 height 12
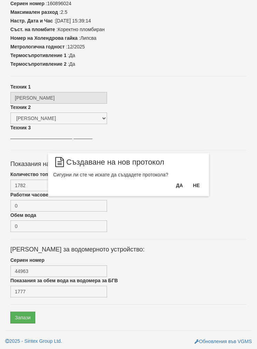
click at [174, 188] on button "Да" at bounding box center [179, 185] width 15 height 11
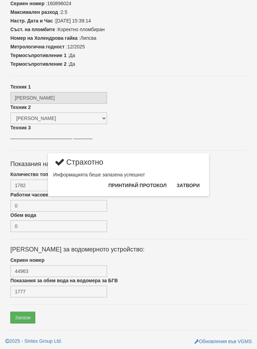
click at [187, 190] on button "Затвори" at bounding box center [188, 185] width 31 height 11
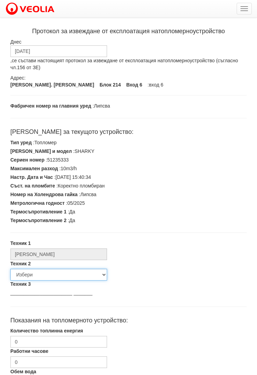
click at [44, 274] on select "Избери [PERSON_NAME] [PERSON_NAME] [PERSON_NAME] [PERSON_NAME] [PERSON_NAME] [P…" at bounding box center [58, 275] width 97 height 12
select select "5d4615a0-9cef-4004-86a5-26aa391ad5dd"
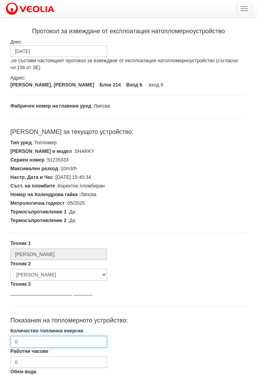
click at [35, 341] on input "0" at bounding box center [58, 342] width 97 height 12
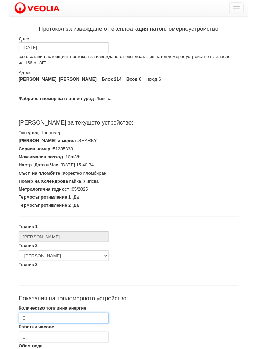
scroll to position [98, 0]
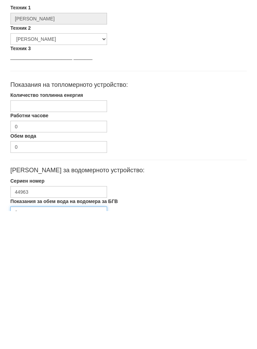
click at [35, 344] on input "0" at bounding box center [58, 350] width 97 height 12
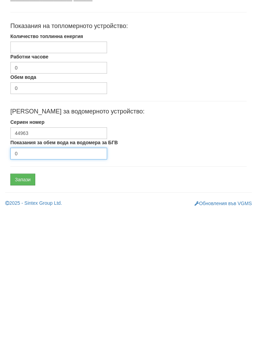
click at [27, 286] on input "0" at bounding box center [58, 292] width 97 height 12
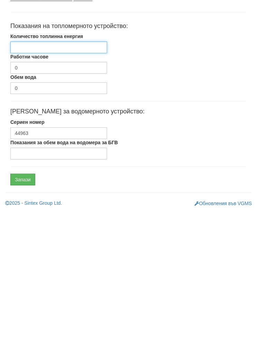
click at [30, 180] on input "Количество топлинна енергия" at bounding box center [58, 186] width 97 height 12
type input "1122.525"
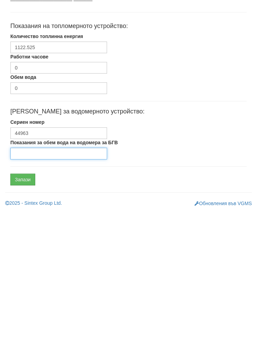
click at [26, 286] on input "Показания за обем вода на водомера за БГВ" at bounding box center [58, 292] width 97 height 12
type input "1278"
click at [24, 312] on input "Запази" at bounding box center [22, 318] width 25 height 12
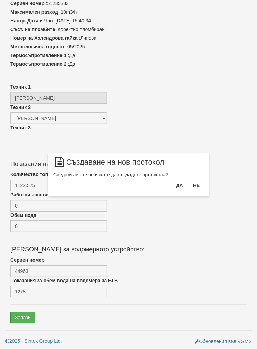
click at [174, 183] on button "Да" at bounding box center [179, 185] width 15 height 11
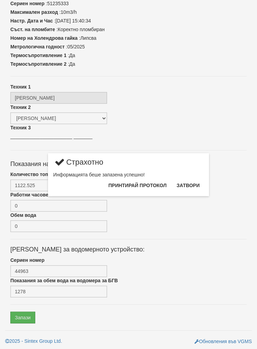
click at [185, 188] on button "Затвори" at bounding box center [188, 185] width 31 height 11
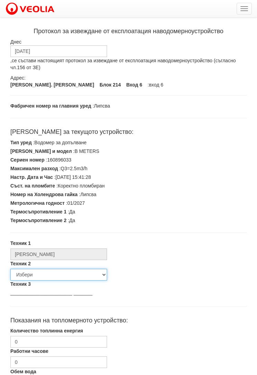
click at [38, 275] on select "Избери [PERSON_NAME] [PERSON_NAME] [PERSON_NAME] [PERSON_NAME] [PERSON_NAME] [P…" at bounding box center [58, 275] width 97 height 12
select select "5d4615a0-9cef-4004-86a5-26aa391ad5dd"
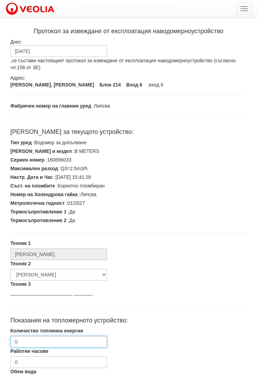
click at [37, 344] on input "0" at bounding box center [58, 342] width 97 height 12
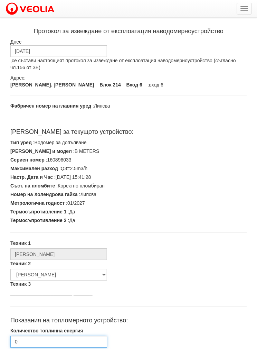
scroll to position [98, 0]
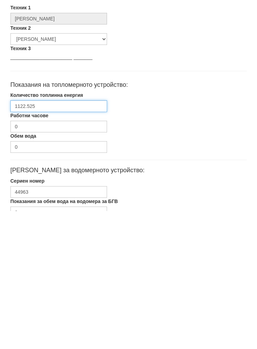
type input "1122.525"
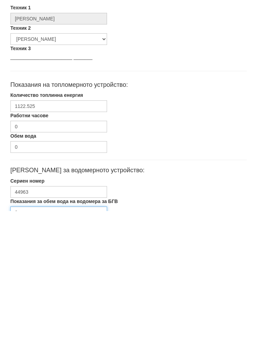
click at [31, 344] on input "0" at bounding box center [58, 350] width 97 height 12
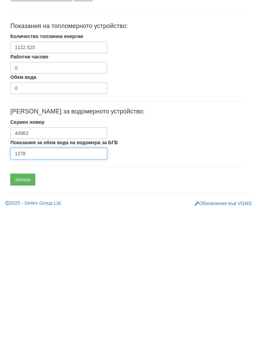
type input "1278"
click at [19, 312] on input "Запази" at bounding box center [22, 318] width 25 height 12
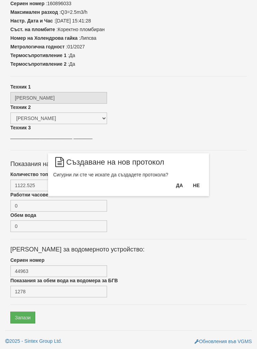
click at [175, 188] on button "Да" at bounding box center [179, 185] width 15 height 11
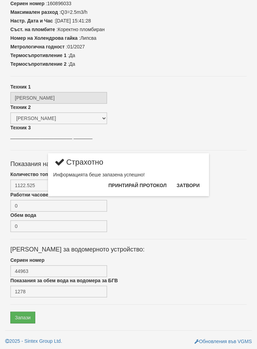
click at [185, 186] on button "Затвори" at bounding box center [188, 185] width 31 height 11
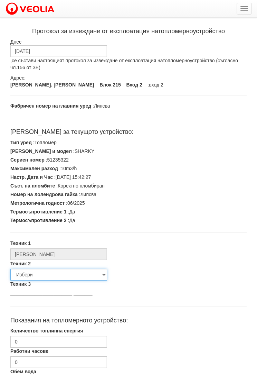
click at [37, 272] on select "Избери [PERSON_NAME] [PERSON_NAME] [PERSON_NAME] [PERSON_NAME] [PERSON_NAME] [P…" at bounding box center [58, 275] width 97 height 12
select select "5d4615a0-9cef-4004-86a5-26aa391ad5dd"
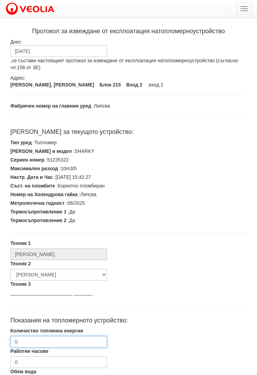
click at [31, 342] on input "0" at bounding box center [58, 342] width 97 height 12
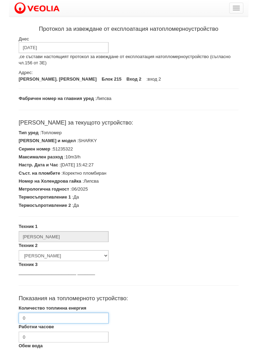
scroll to position [98, 0]
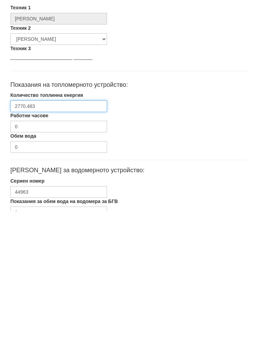
type input "2770.483"
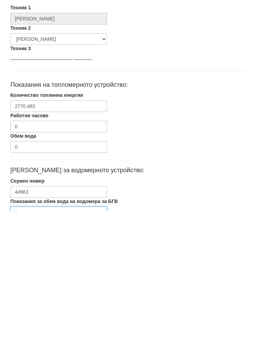
click at [33, 344] on input "0" at bounding box center [58, 350] width 97 height 12
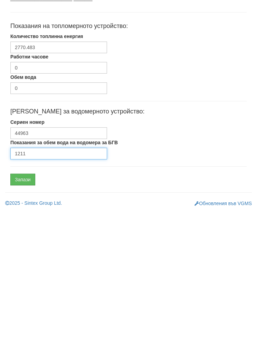
type input "1211"
click at [20, 312] on input "Запази" at bounding box center [22, 318] width 25 height 12
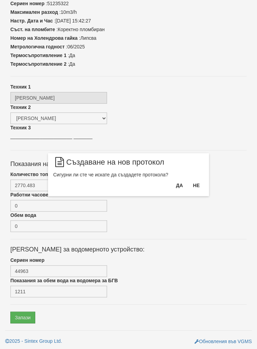
click at [173, 187] on button "Да" at bounding box center [179, 185] width 15 height 11
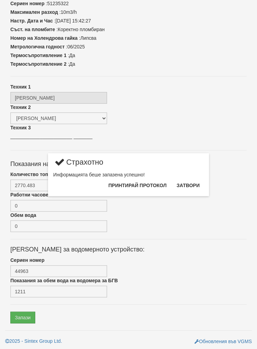
click at [189, 185] on button "Затвори" at bounding box center [188, 185] width 31 height 11
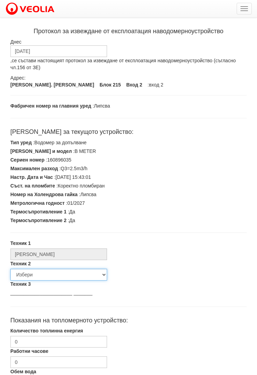
click at [39, 273] on select "Избери [PERSON_NAME] [PERSON_NAME] [PERSON_NAME] [PERSON_NAME] [PERSON_NAME] [P…" at bounding box center [58, 275] width 97 height 12
select select "5d4615a0-9cef-4004-86a5-26aa391ad5dd"
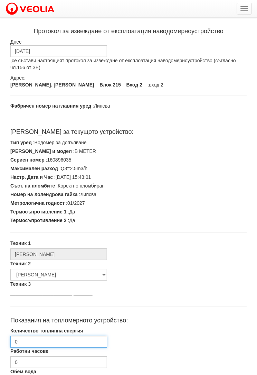
click at [31, 343] on input "0" at bounding box center [58, 342] width 97 height 12
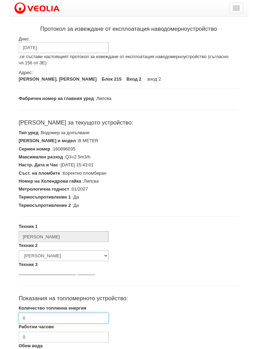
scroll to position [98, 0]
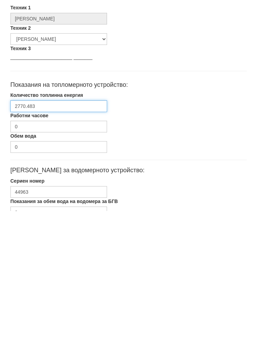
type input "2770.483"
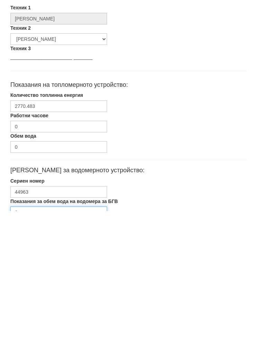
click at [33, 344] on input "0" at bounding box center [58, 350] width 97 height 12
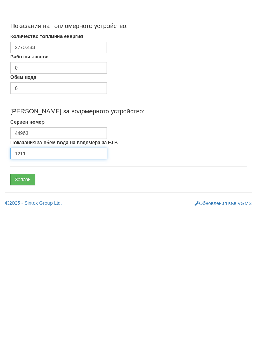
type input "1211"
click at [20, 312] on input "Запази" at bounding box center [22, 318] width 25 height 12
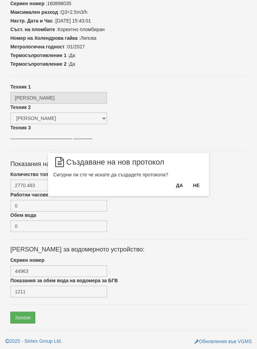
click at [174, 183] on button "Да" at bounding box center [179, 185] width 15 height 11
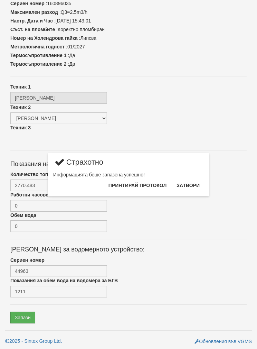
click at [189, 185] on button "Затвори" at bounding box center [188, 185] width 31 height 11
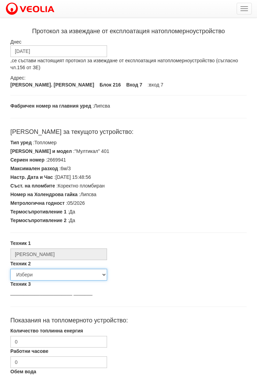
click at [35, 275] on select "Избери [PERSON_NAME] [PERSON_NAME] [PERSON_NAME] [PERSON_NAME] [PERSON_NAME] [P…" at bounding box center [58, 275] width 97 height 12
select select "5d4615a0-9cef-4004-86a5-26aa391ad5dd"
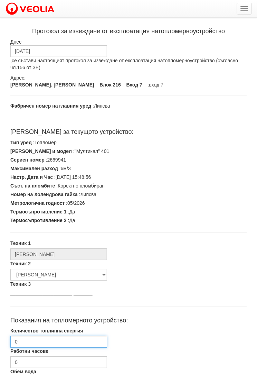
click at [40, 342] on input "0" at bounding box center [58, 342] width 97 height 12
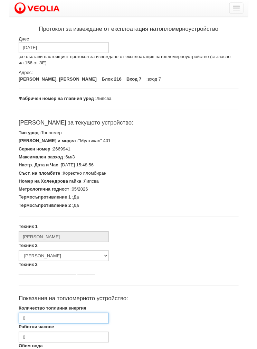
scroll to position [98, 0]
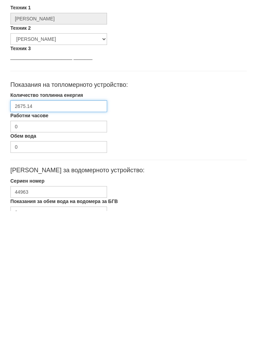
type input "2675.14"
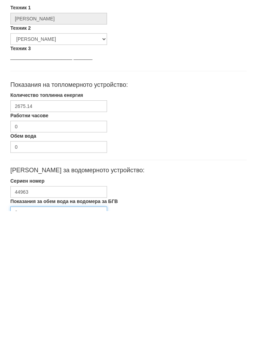
click at [39, 344] on input "0" at bounding box center [58, 350] width 97 height 12
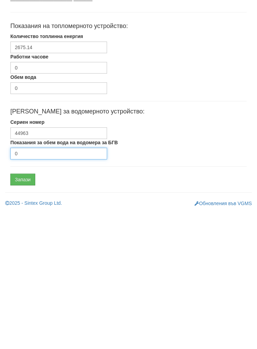
click at [42, 286] on input "0" at bounding box center [58, 292] width 97 height 12
type input "355"
click at [21, 312] on input "Запази" at bounding box center [22, 318] width 25 height 12
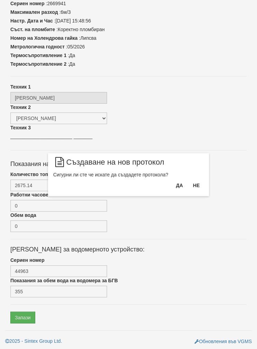
click at [174, 190] on button "Да" at bounding box center [179, 185] width 15 height 11
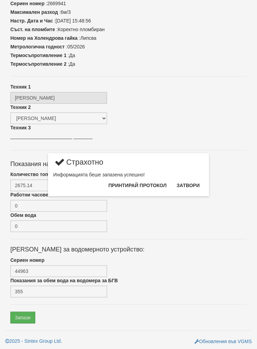
click at [185, 187] on button "Затвори" at bounding box center [188, 185] width 31 height 11
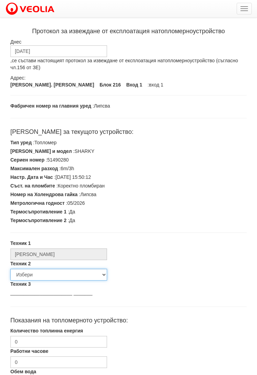
click at [41, 275] on select "Избери [PERSON_NAME] [PERSON_NAME] [PERSON_NAME] [PERSON_NAME] [PERSON_NAME] [P…" at bounding box center [58, 275] width 97 height 12
select select "5d4615a0-9cef-4004-86a5-26aa391ad5dd"
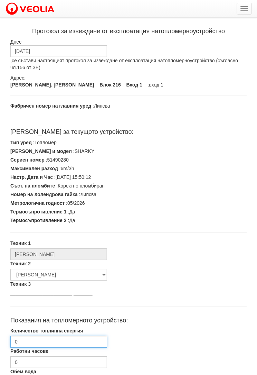
click at [47, 340] on input "0" at bounding box center [58, 342] width 97 height 12
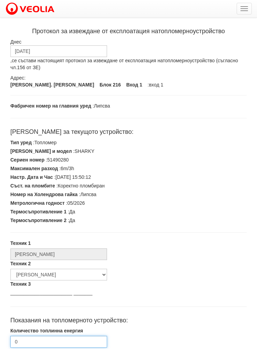
scroll to position [98, 0]
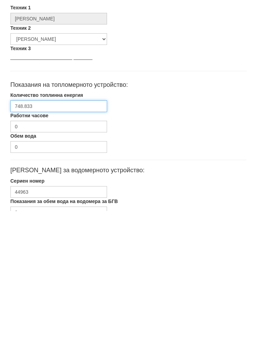
type input "748.833"
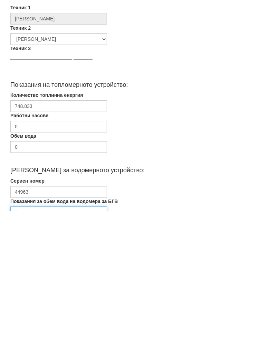
click at [41, 344] on input "0" at bounding box center [58, 350] width 97 height 12
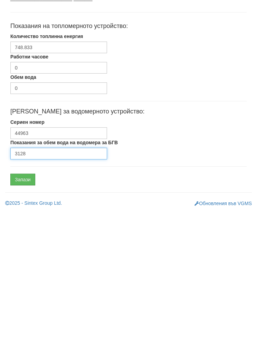
type input "3128"
click at [25, 312] on input "Запази" at bounding box center [22, 318] width 25 height 12
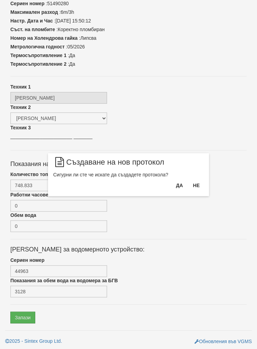
click at [175, 188] on button "Да" at bounding box center [179, 185] width 15 height 11
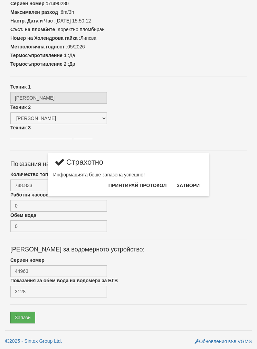
click at [187, 189] on button "Затвори" at bounding box center [188, 185] width 31 height 11
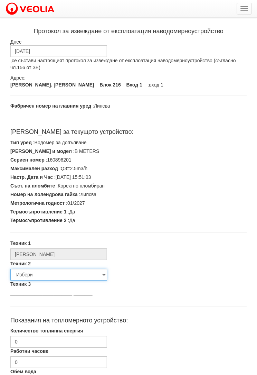
click at [39, 275] on select "Избери [PERSON_NAME] [PERSON_NAME] [PERSON_NAME] [PERSON_NAME] [PERSON_NAME] [P…" at bounding box center [58, 275] width 97 height 12
select select "5d4615a0-9cef-4004-86a5-26aa391ad5dd"
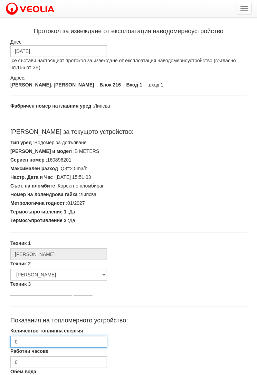
click at [40, 340] on input "0" at bounding box center [58, 342] width 97 height 12
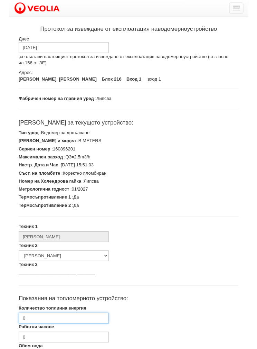
scroll to position [98, 0]
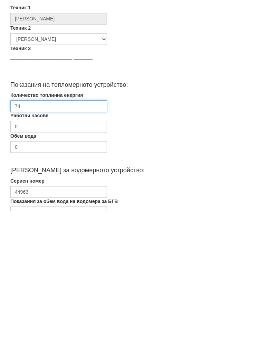
type input "748"
type input "748.833"
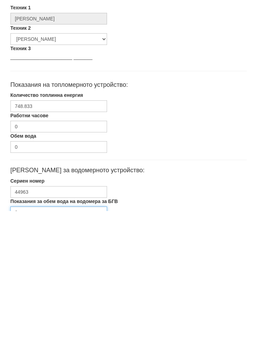
click at [33, 344] on input "0" at bounding box center [58, 350] width 97 height 12
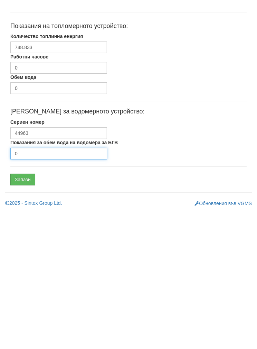
click at [37, 286] on input "0" at bounding box center [58, 292] width 97 height 12
type input "3128"
click at [22, 312] on input "Запази" at bounding box center [22, 318] width 25 height 12
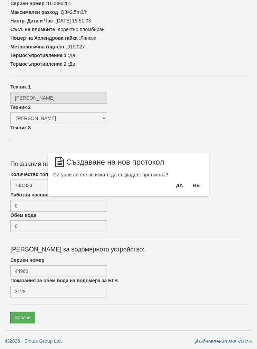
click at [176, 186] on button "Да" at bounding box center [179, 185] width 15 height 11
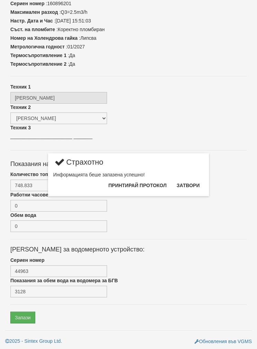
click at [190, 190] on button "Затвори" at bounding box center [188, 185] width 31 height 11
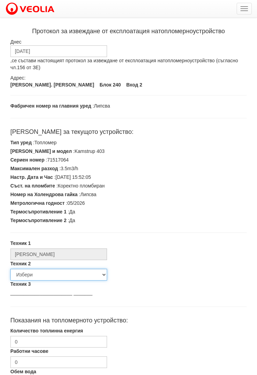
click at [48, 273] on select "Избери [PERSON_NAME] [PERSON_NAME] [PERSON_NAME] [PERSON_NAME] [PERSON_NAME] [P…" at bounding box center [58, 275] width 97 height 12
select select "5d4615a0-9cef-4004-86a5-26aa391ad5dd"
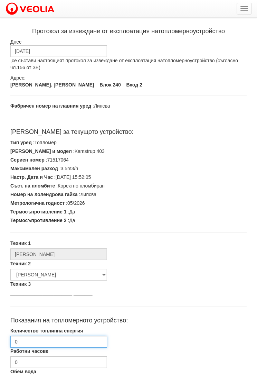
click at [45, 342] on input "0" at bounding box center [58, 342] width 97 height 12
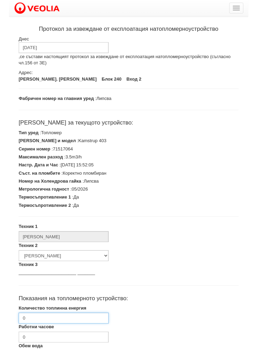
scroll to position [98, 0]
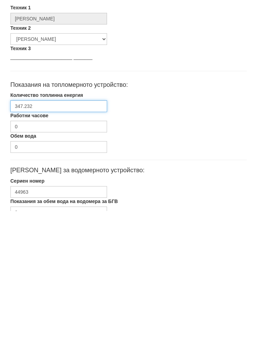
type input "347.232"
click at [37, 336] on label "Показания за обем вода на водомера за БГВ" at bounding box center [64, 339] width 108 height 7
click at [37, 344] on input "0" at bounding box center [58, 350] width 97 height 12
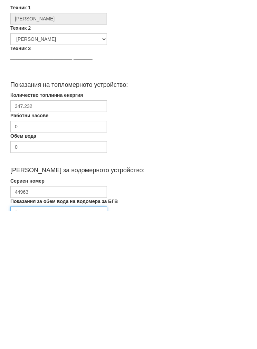
scroll to position [156, 0]
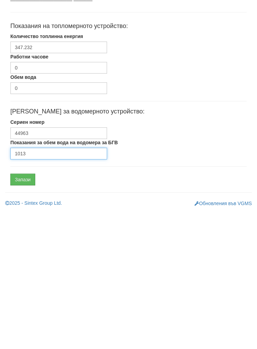
type input "1013"
click at [22, 312] on input "Запази" at bounding box center [22, 318] width 25 height 12
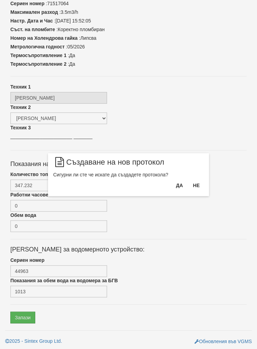
click at [172, 186] on button "Да" at bounding box center [179, 185] width 15 height 11
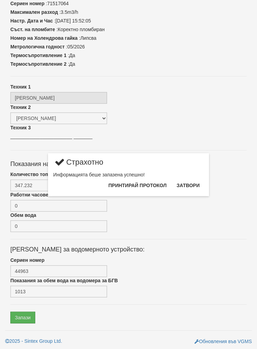
click at [187, 189] on button "Затвори" at bounding box center [188, 185] width 31 height 11
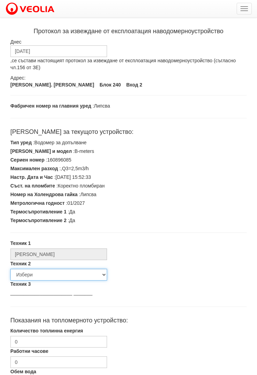
click at [37, 275] on select "Избери [PERSON_NAME] [PERSON_NAME] [PERSON_NAME] [PERSON_NAME] [PERSON_NAME] [P…" at bounding box center [58, 275] width 97 height 12
select select "5d4615a0-9cef-4004-86a5-26aa391ad5dd"
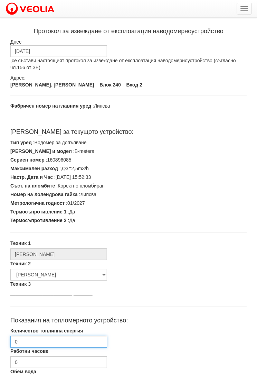
click at [35, 342] on input "0" at bounding box center [58, 342] width 97 height 12
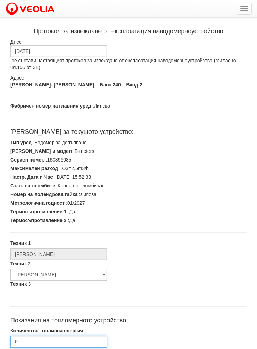
scroll to position [98, 0]
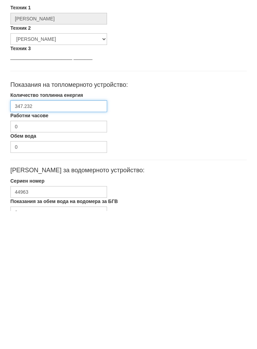
type input "347.232"
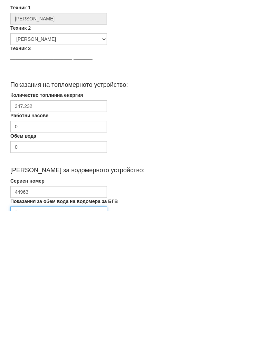
click at [46, 344] on input "0" at bounding box center [58, 350] width 97 height 12
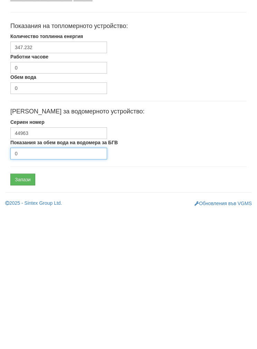
click at [43, 286] on input "0" at bounding box center [58, 292] width 97 height 12
type input "1013"
click at [22, 312] on input "Запази" at bounding box center [22, 318] width 25 height 12
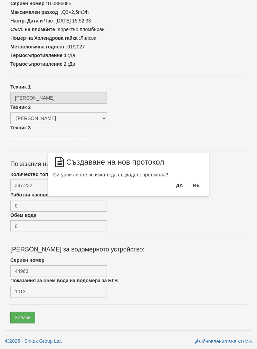
click at [173, 187] on button "Да" at bounding box center [179, 185] width 15 height 11
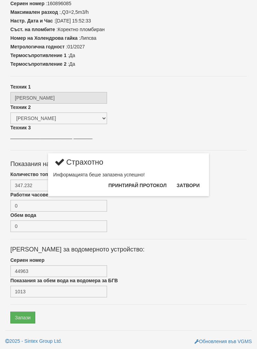
click at [188, 189] on button "Затвори" at bounding box center [188, 185] width 31 height 11
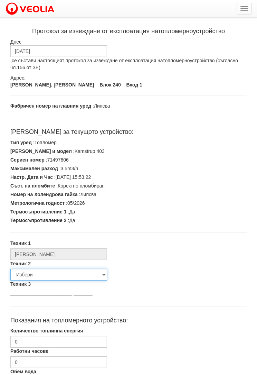
click at [46, 272] on select "Избери [PERSON_NAME] [PERSON_NAME] [PERSON_NAME] [PERSON_NAME] [PERSON_NAME] [P…" at bounding box center [58, 275] width 97 height 12
select select "5d4615a0-9cef-4004-86a5-26aa391ad5dd"
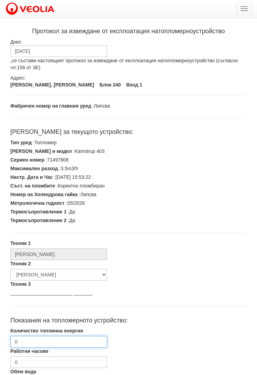
click at [42, 336] on input "0" at bounding box center [58, 342] width 97 height 12
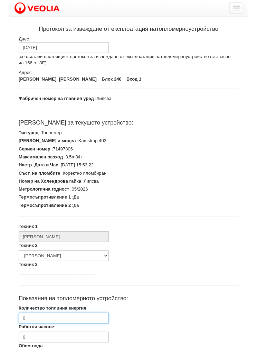
scroll to position [98, 0]
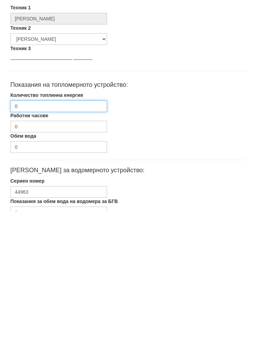
click at [44, 238] on input "0" at bounding box center [58, 244] width 97 height 12
type input "418.245"
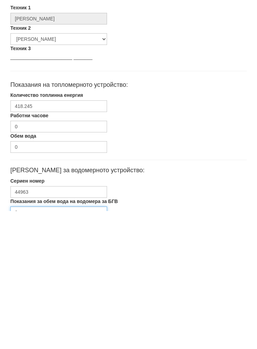
click at [49, 344] on input "0" at bounding box center [58, 350] width 97 height 12
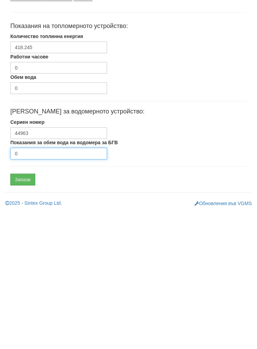
click at [39, 286] on input "0" at bounding box center [58, 292] width 97 height 12
type input "740"
click at [27, 312] on input "Запази" at bounding box center [22, 318] width 25 height 12
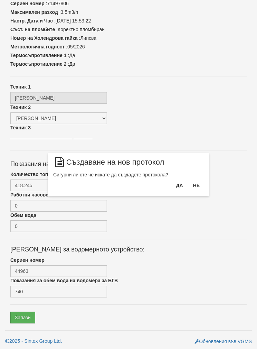
click at [173, 189] on button "Да" at bounding box center [179, 185] width 15 height 11
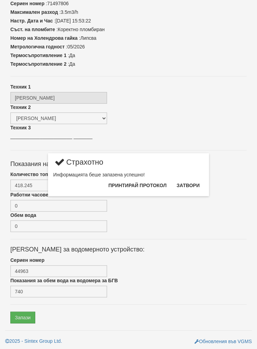
click at [189, 189] on button "Затвори" at bounding box center [188, 185] width 31 height 11
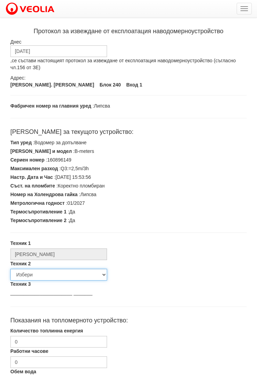
click at [43, 276] on select "Избери [PERSON_NAME] [PERSON_NAME] [PERSON_NAME] [PERSON_NAME] [PERSON_NAME] [P…" at bounding box center [58, 275] width 97 height 12
select select "5d4615a0-9cef-4004-86a5-26aa391ad5dd"
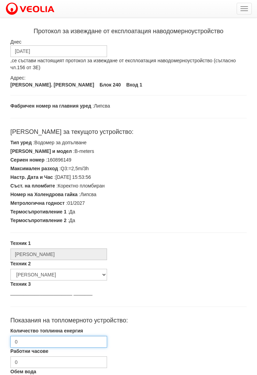
click at [43, 346] on input "0" at bounding box center [58, 342] width 97 height 12
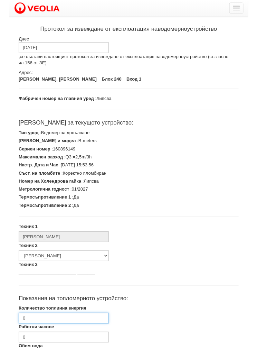
scroll to position [98, 0]
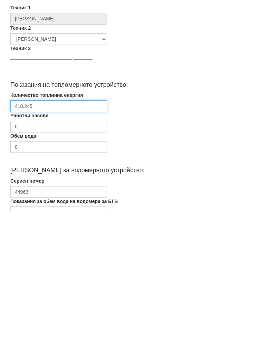
type input "418.245"
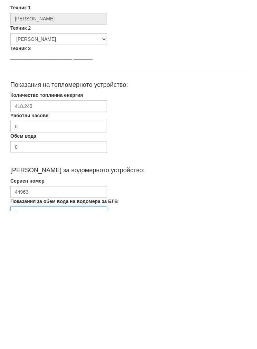
click at [38, 344] on input "0" at bounding box center [58, 350] width 97 height 12
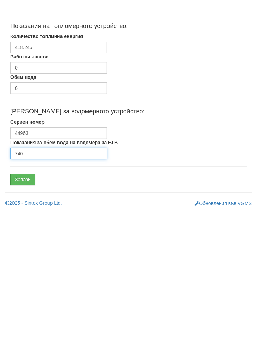
type input "740"
click at [22, 312] on input "Запази" at bounding box center [22, 318] width 25 height 12
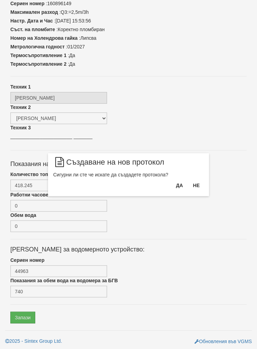
click at [177, 186] on button "Да" at bounding box center [179, 185] width 15 height 11
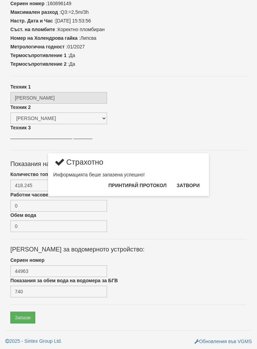
click at [186, 190] on button "Затвори" at bounding box center [188, 185] width 31 height 11
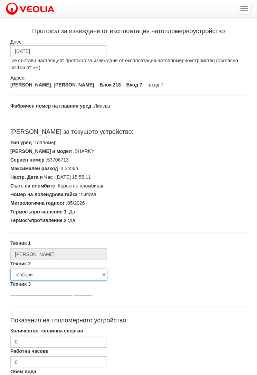
click at [38, 273] on select "Избери [PERSON_NAME] [PERSON_NAME] [PERSON_NAME] [PERSON_NAME] [PERSON_NAME] [P…" at bounding box center [58, 275] width 97 height 12
select select "5d4615a0-9cef-4004-86a5-26aa391ad5dd"
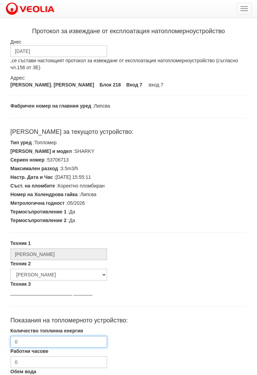
click at [39, 346] on input "0" at bounding box center [58, 342] width 97 height 12
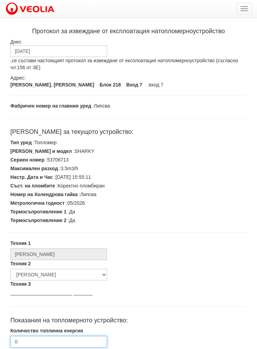
scroll to position [98, 0]
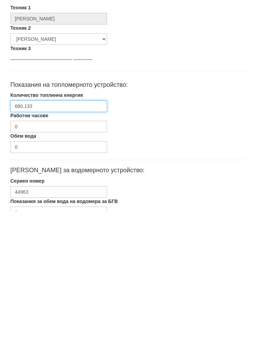
type input "680.133"
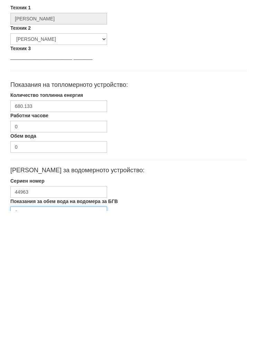
click at [33, 344] on input "0" at bounding box center [58, 350] width 97 height 12
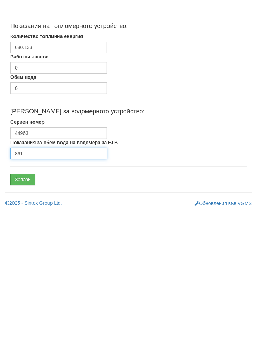
type input "861"
click at [22, 312] on input "Запази" at bounding box center [22, 318] width 25 height 12
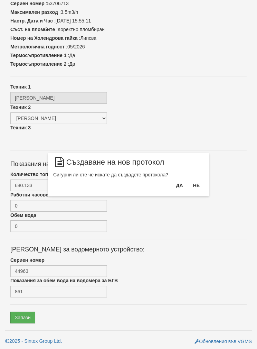
click at [175, 187] on button "Да" at bounding box center [179, 185] width 15 height 11
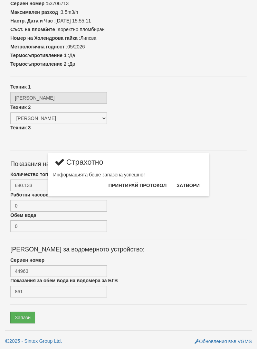
click at [186, 187] on button "Затвори" at bounding box center [188, 185] width 31 height 11
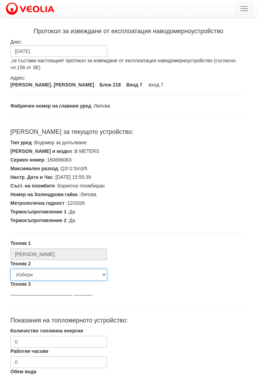
click at [35, 276] on select "Избери [PERSON_NAME] [PERSON_NAME] [PERSON_NAME] [PERSON_NAME] [PERSON_NAME] [P…" at bounding box center [58, 275] width 97 height 12
select select "5d4615a0-9cef-4004-86a5-26aa391ad5dd"
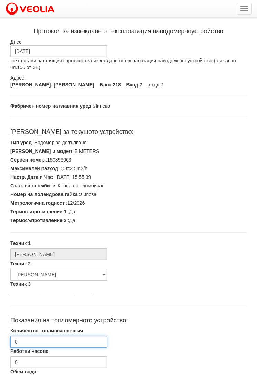
click at [39, 343] on input "0" at bounding box center [58, 342] width 97 height 12
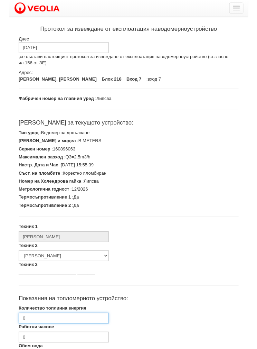
scroll to position [98, 0]
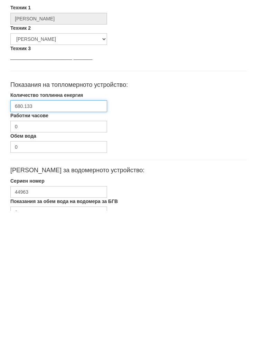
type input "680.133"
click at [37, 336] on label "Показания за обем вода на водомера за БГВ" at bounding box center [64, 339] width 108 height 7
click at [37, 344] on input "0" at bounding box center [58, 350] width 97 height 12
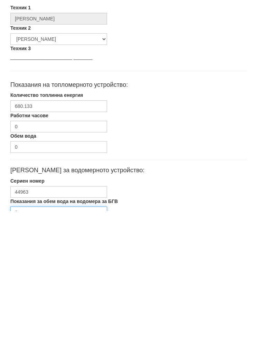
scroll to position [156, 0]
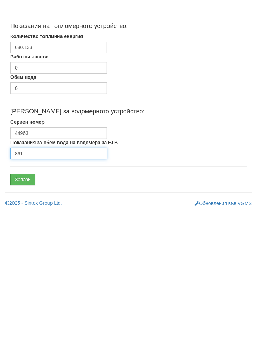
type input "861"
click at [22, 312] on input "Запази" at bounding box center [22, 318] width 25 height 12
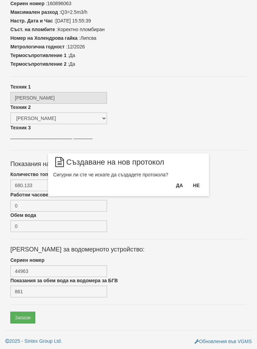
click at [174, 186] on button "Да" at bounding box center [179, 185] width 15 height 11
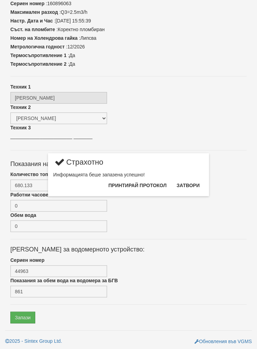
click at [186, 187] on button "Затвори" at bounding box center [188, 185] width 31 height 11
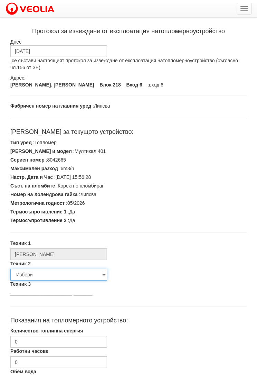
click at [39, 274] on select "Избери [PERSON_NAME] [PERSON_NAME] [PERSON_NAME] [PERSON_NAME] [PERSON_NAME] [P…" at bounding box center [58, 275] width 97 height 12
select select "5d4615a0-9cef-4004-86a5-26aa391ad5dd"
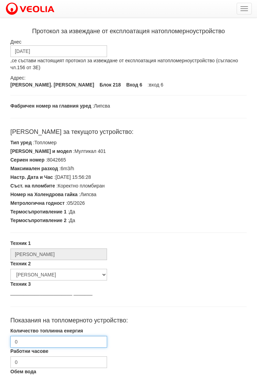
click at [42, 343] on input "0" at bounding box center [58, 342] width 97 height 12
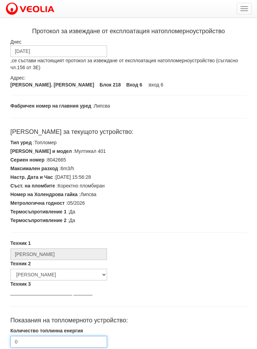
scroll to position [98, 0]
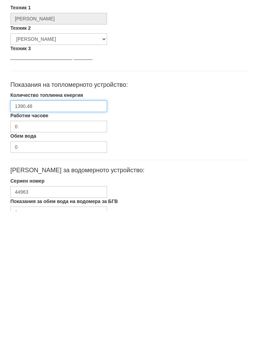
type input "1390.48"
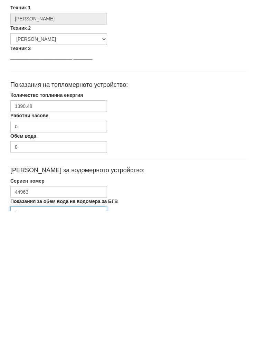
click at [41, 344] on input "0" at bounding box center [58, 350] width 97 height 12
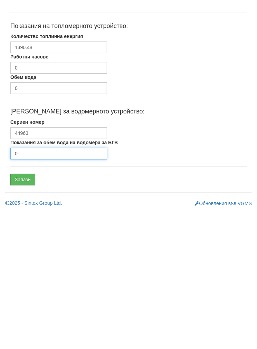
click at [40, 286] on input "0" at bounding box center [58, 292] width 97 height 12
type input "248"
click at [22, 312] on input "Запази" at bounding box center [22, 318] width 25 height 12
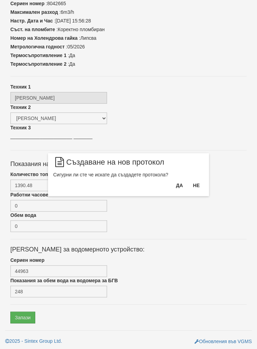
click at [176, 189] on button "Да" at bounding box center [179, 185] width 15 height 11
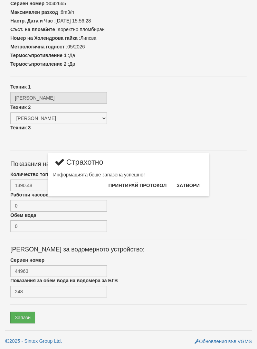
click at [186, 191] on button "Затвори" at bounding box center [188, 185] width 31 height 11
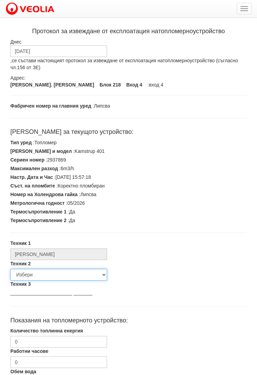
click at [42, 273] on select "Избери [PERSON_NAME] [PERSON_NAME] [PERSON_NAME] [PERSON_NAME] [PERSON_NAME] [P…" at bounding box center [58, 275] width 97 height 12
select select "5d4615a0-9cef-4004-86a5-26aa391ad5dd"
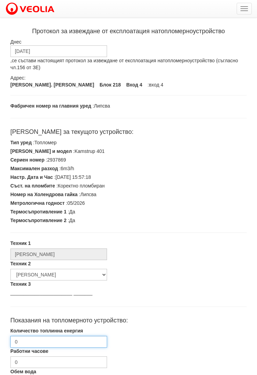
click at [39, 342] on input "0" at bounding box center [58, 342] width 97 height 12
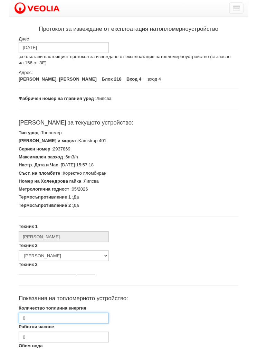
scroll to position [98, 0]
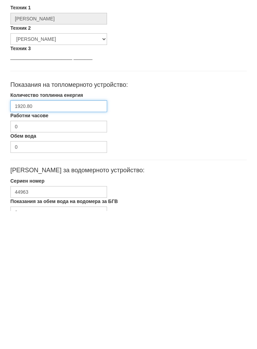
type input "1920.80"
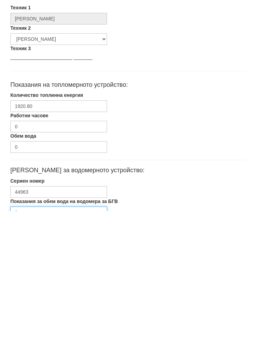
click at [38, 344] on input "0" at bounding box center [58, 350] width 97 height 12
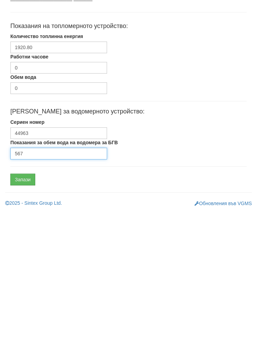
type input "567"
click at [24, 312] on input "Запази" at bounding box center [22, 318] width 25 height 12
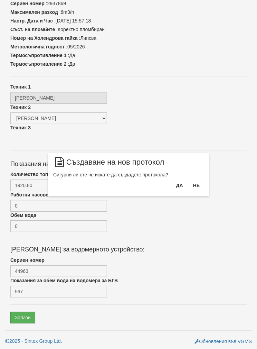
click at [173, 185] on button "Да" at bounding box center [179, 185] width 15 height 11
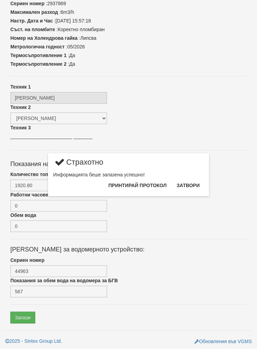
click at [191, 189] on button "Затвори" at bounding box center [188, 185] width 31 height 11
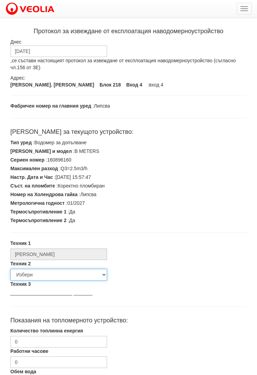
click at [43, 274] on select "Избери [PERSON_NAME] [PERSON_NAME] [PERSON_NAME] [PERSON_NAME] [PERSON_NAME] [P…" at bounding box center [58, 275] width 97 height 12
select select "5d4615a0-9cef-4004-86a5-26aa391ad5dd"
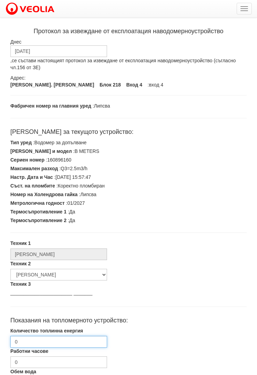
click at [43, 341] on input "0" at bounding box center [58, 342] width 97 height 12
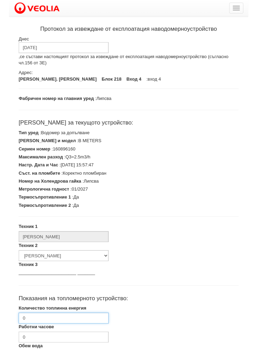
scroll to position [98, 0]
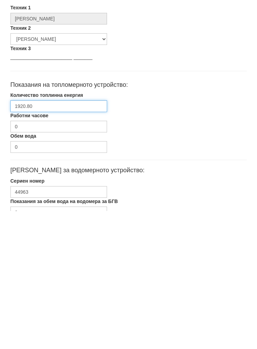
type input "1920.80"
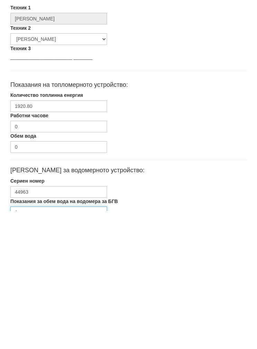
click at [40, 344] on input "0" at bounding box center [58, 350] width 97 height 12
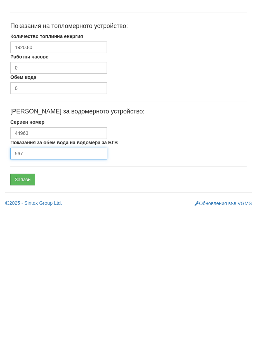
type input "567"
click at [24, 312] on input "Запази" at bounding box center [22, 318] width 25 height 12
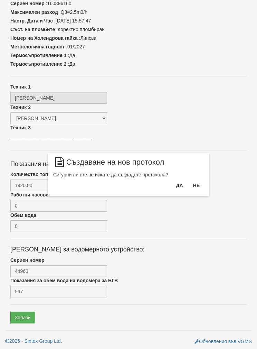
click at [173, 188] on button "Да" at bounding box center [179, 185] width 15 height 11
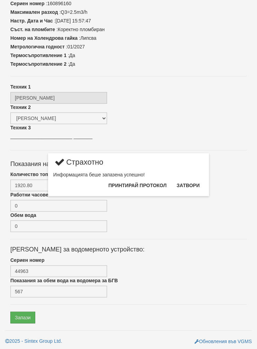
click at [187, 186] on button "Затвори" at bounding box center [188, 185] width 31 height 11
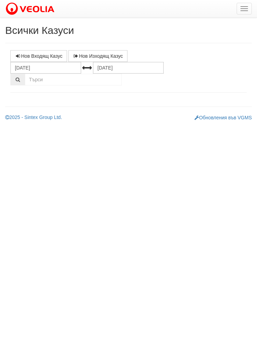
select select "1"
